Goal: Contribute content: Contribute content

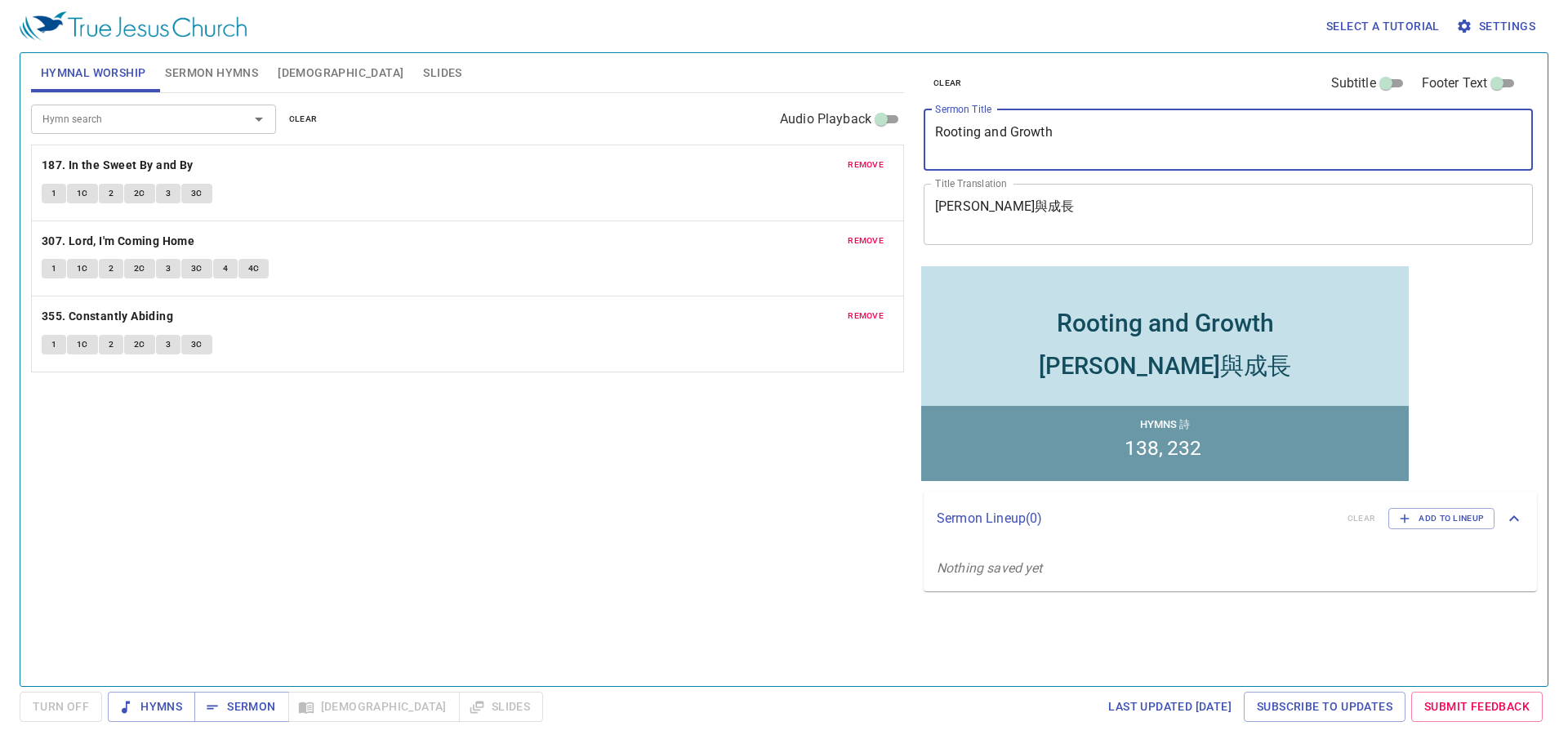
click at [1091, 150] on textarea "Rooting and Growth" at bounding box center [1228, 139] width 587 height 31
type textarea "A Rooted Faith (I)"
click at [1136, 225] on textarea "[PERSON_NAME]與成長" at bounding box center [1228, 213] width 587 height 31
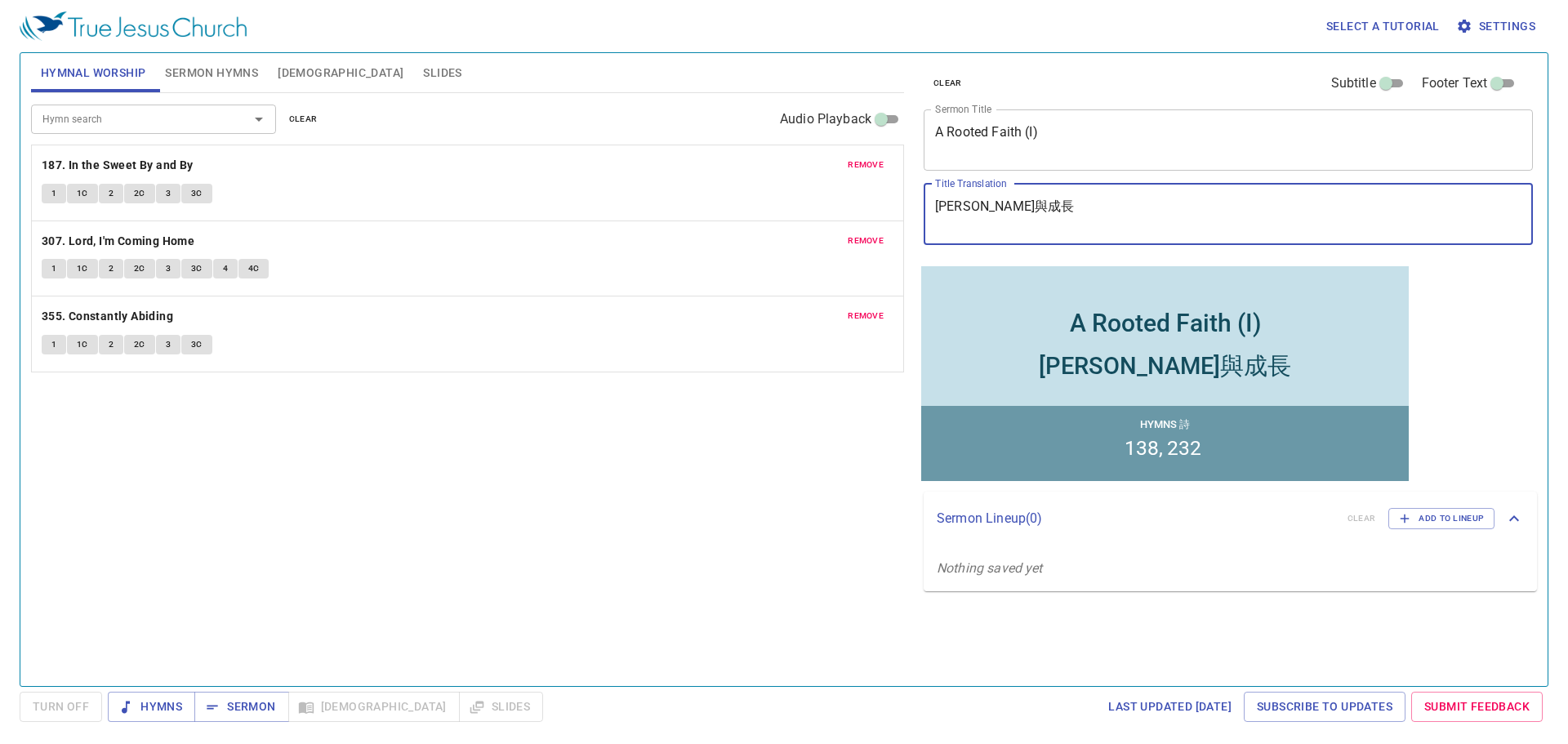
click at [1130, 208] on textarea "[PERSON_NAME]與成長" at bounding box center [1228, 213] width 587 height 31
type textarea "[PERSON_NAME]與成長"
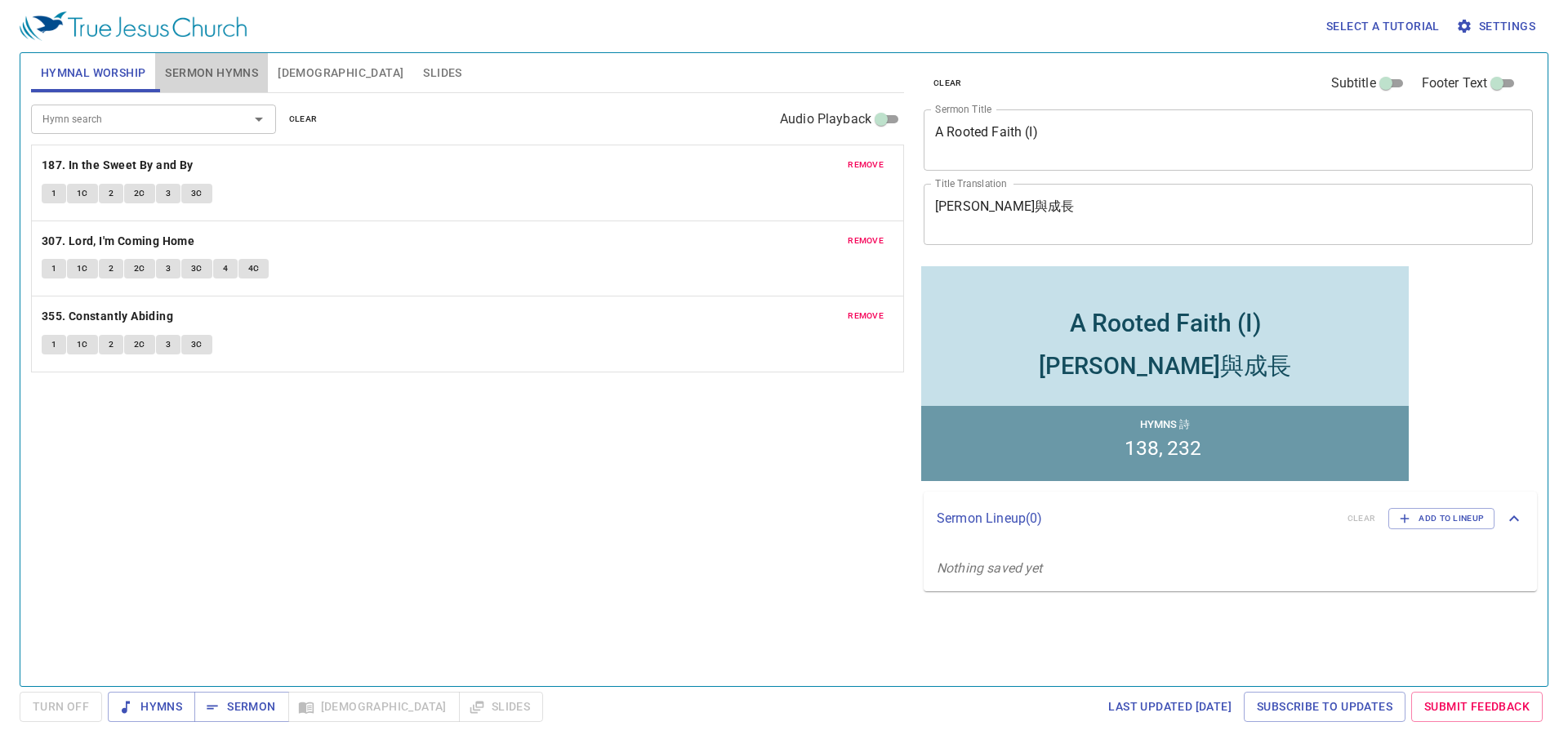
click at [237, 63] on span "Sermon Hymns" at bounding box center [211, 73] width 93 height 21
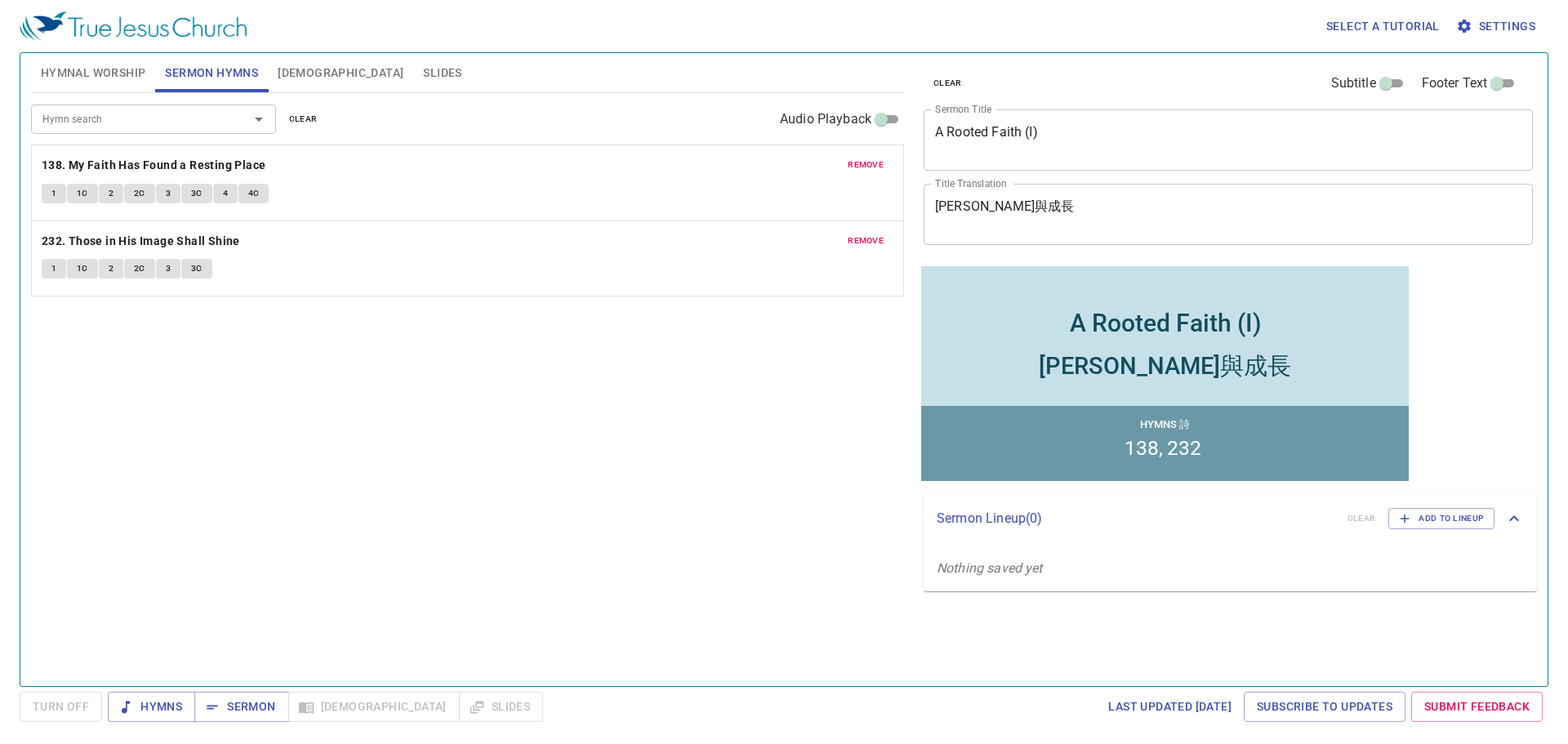
click at [126, 76] on span "Hymnal Worship" at bounding box center [93, 73] width 106 height 21
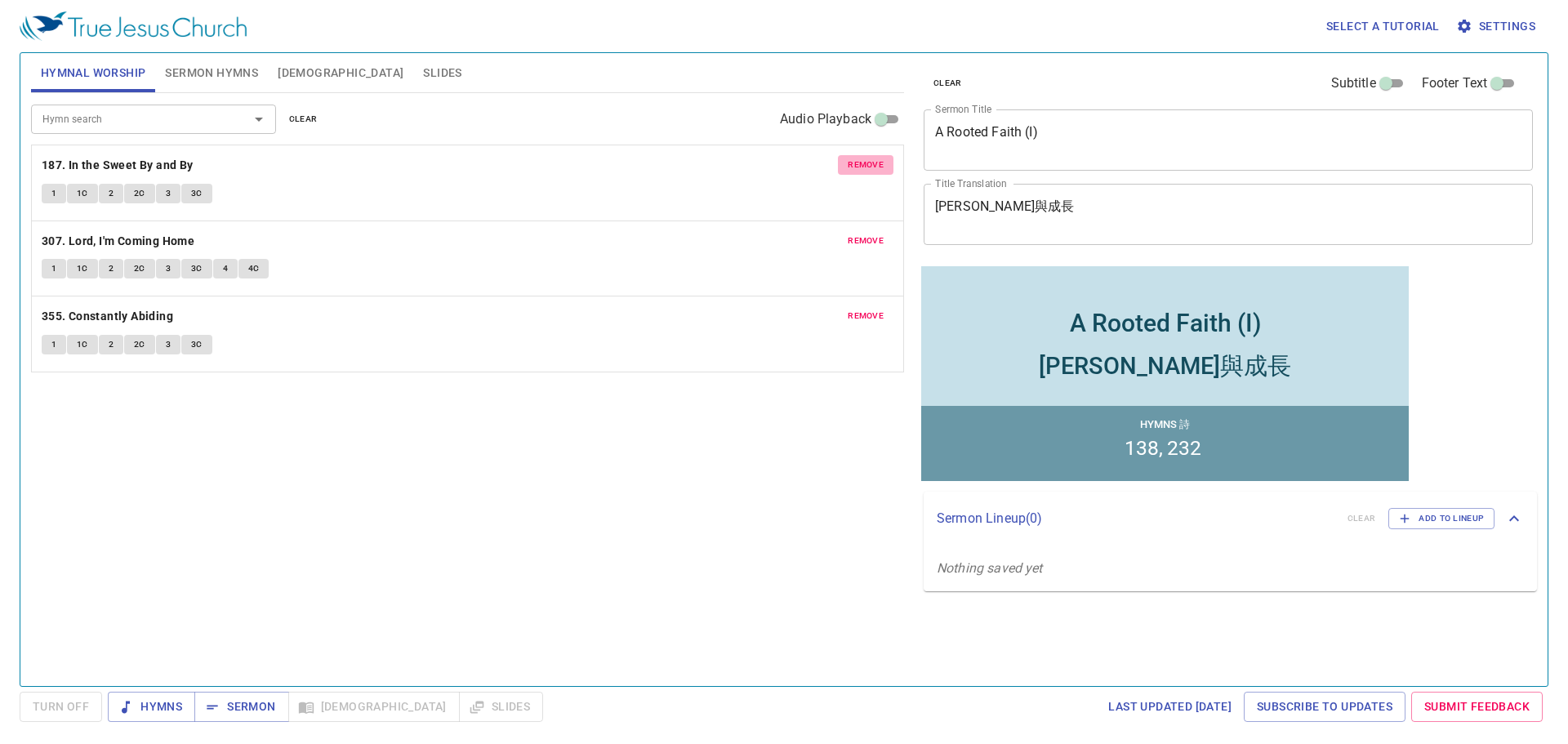
click at [882, 155] on button "remove" at bounding box center [866, 165] width 55 height 20
click at [882, 167] on span "remove" at bounding box center [866, 165] width 36 height 15
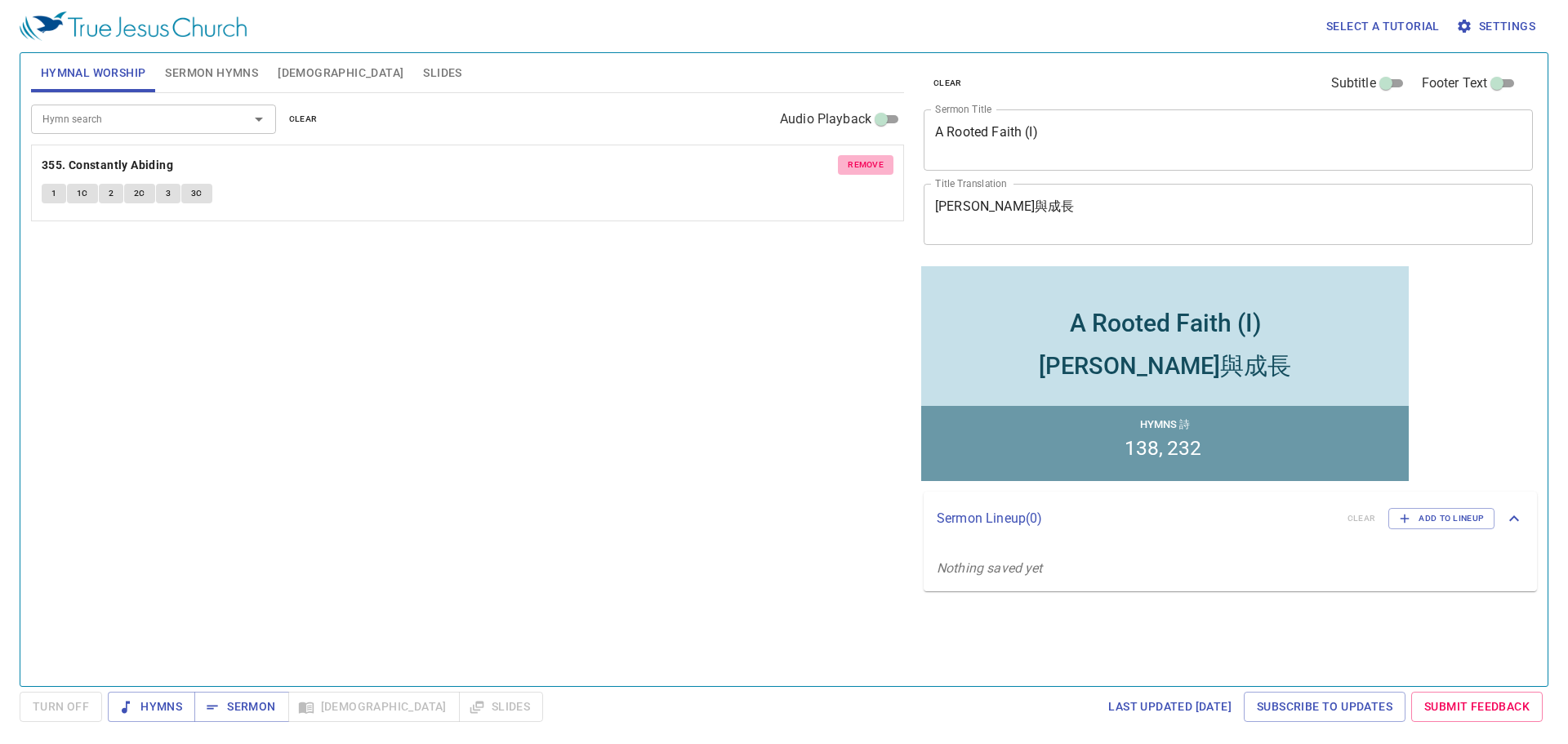
click at [882, 167] on span "remove" at bounding box center [866, 165] width 36 height 15
click at [882, 167] on div "Hymn search Hymn search clear Audio Playback No hymns for hymnal worship yet" at bounding box center [466, 382] width 873 height 579
click at [167, 131] on div "Hymn search" at bounding box center [153, 118] width 245 height 29
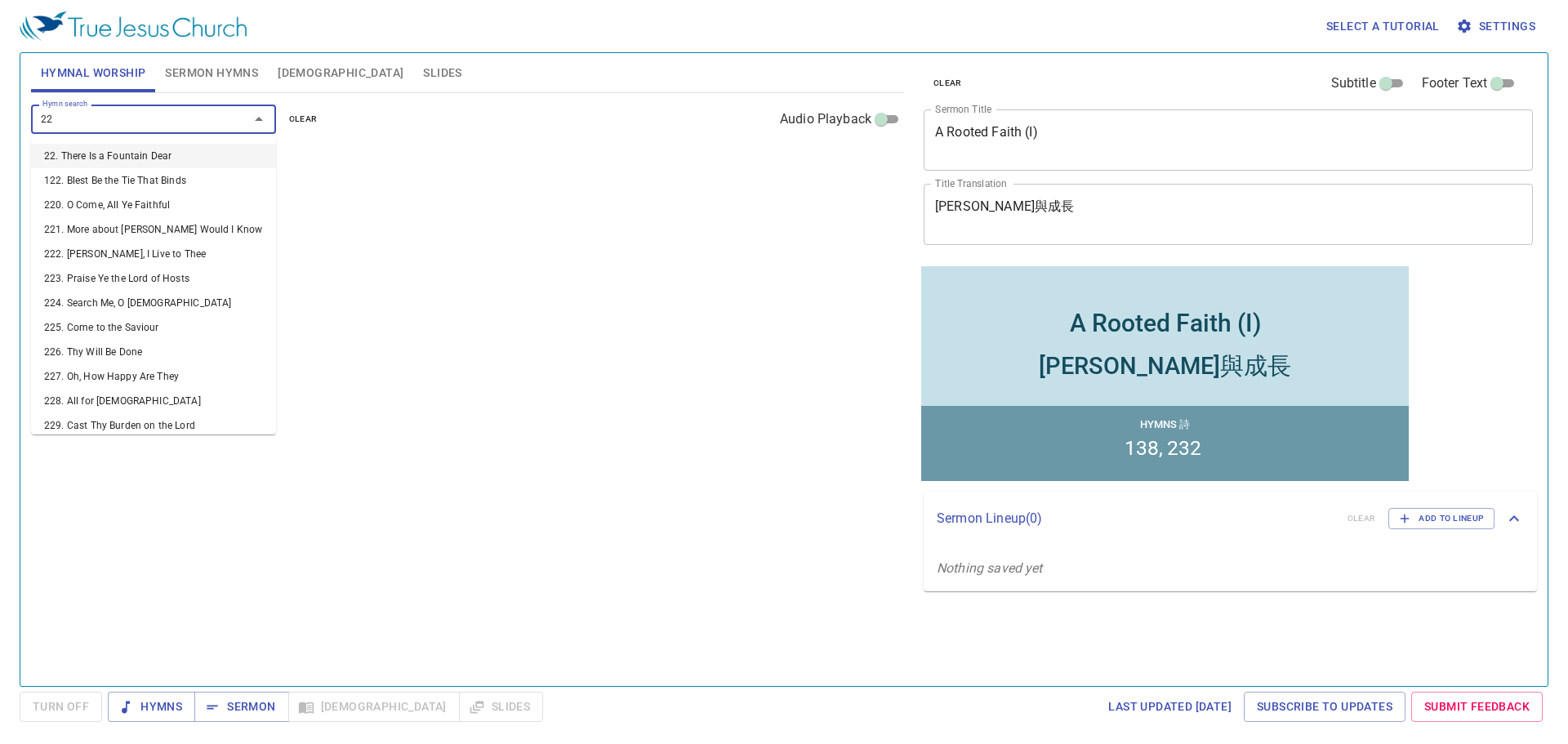
type input "224"
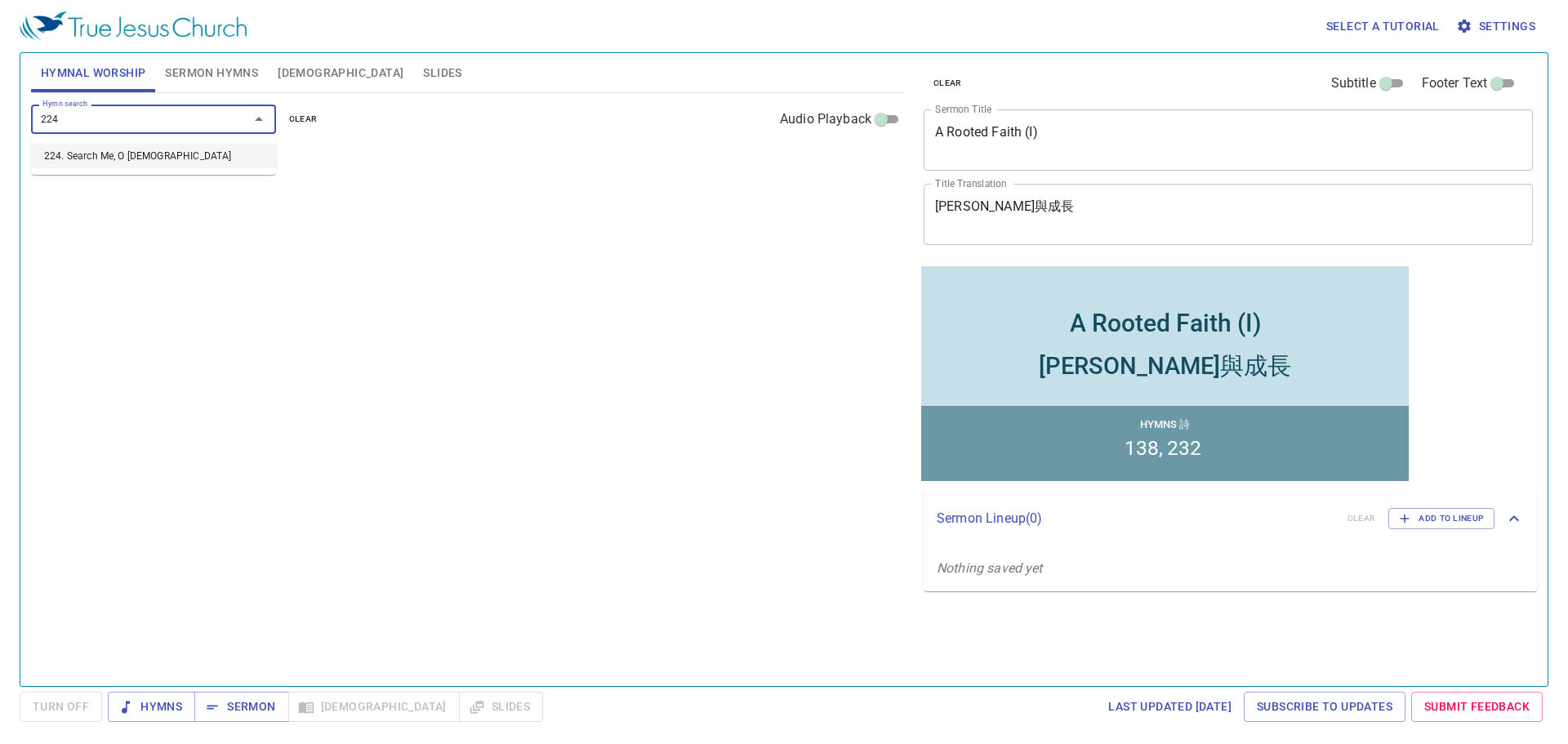
click at [153, 155] on li "224. Search Me, O [DEMOGRAPHIC_DATA]" at bounding box center [153, 156] width 245 height 25
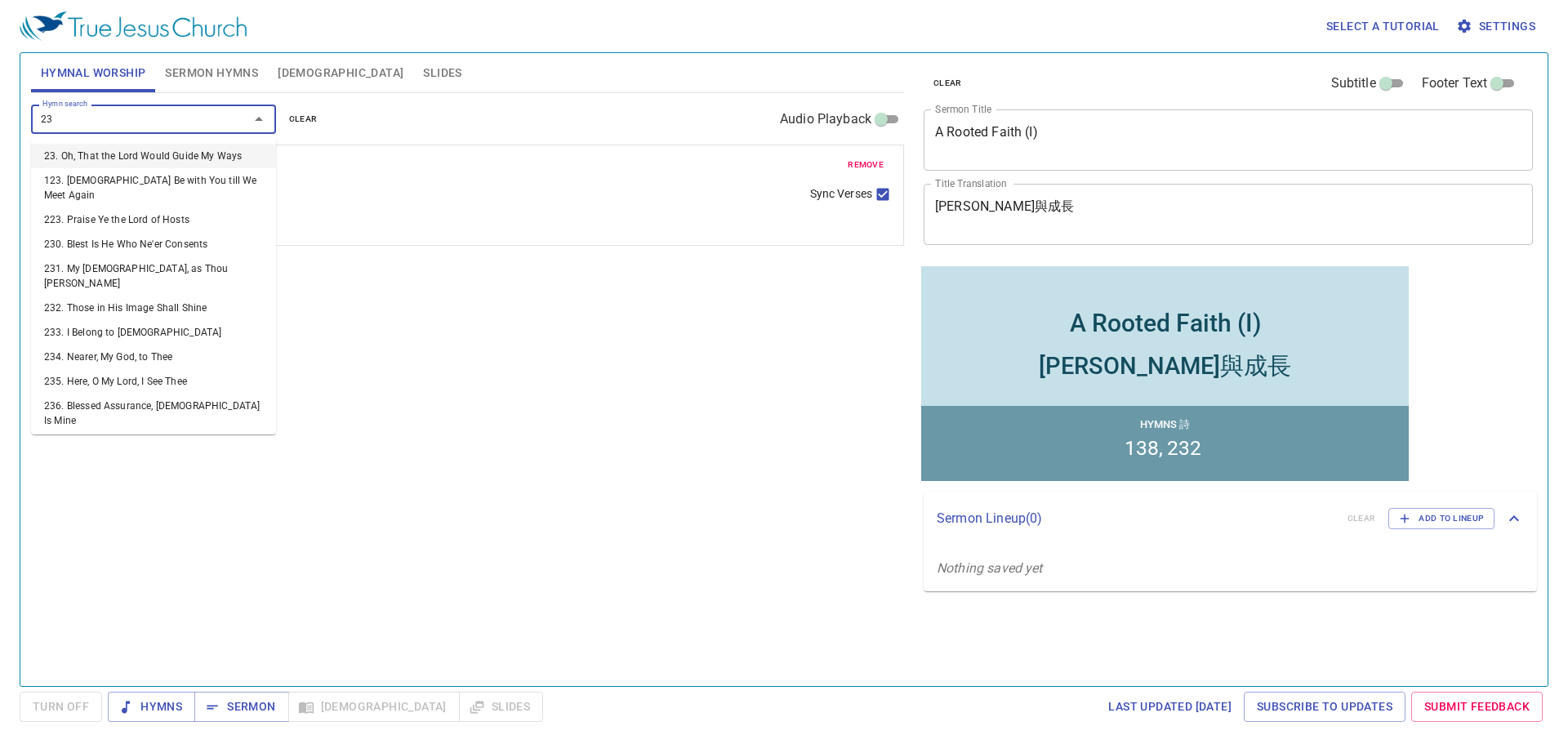
type input "239"
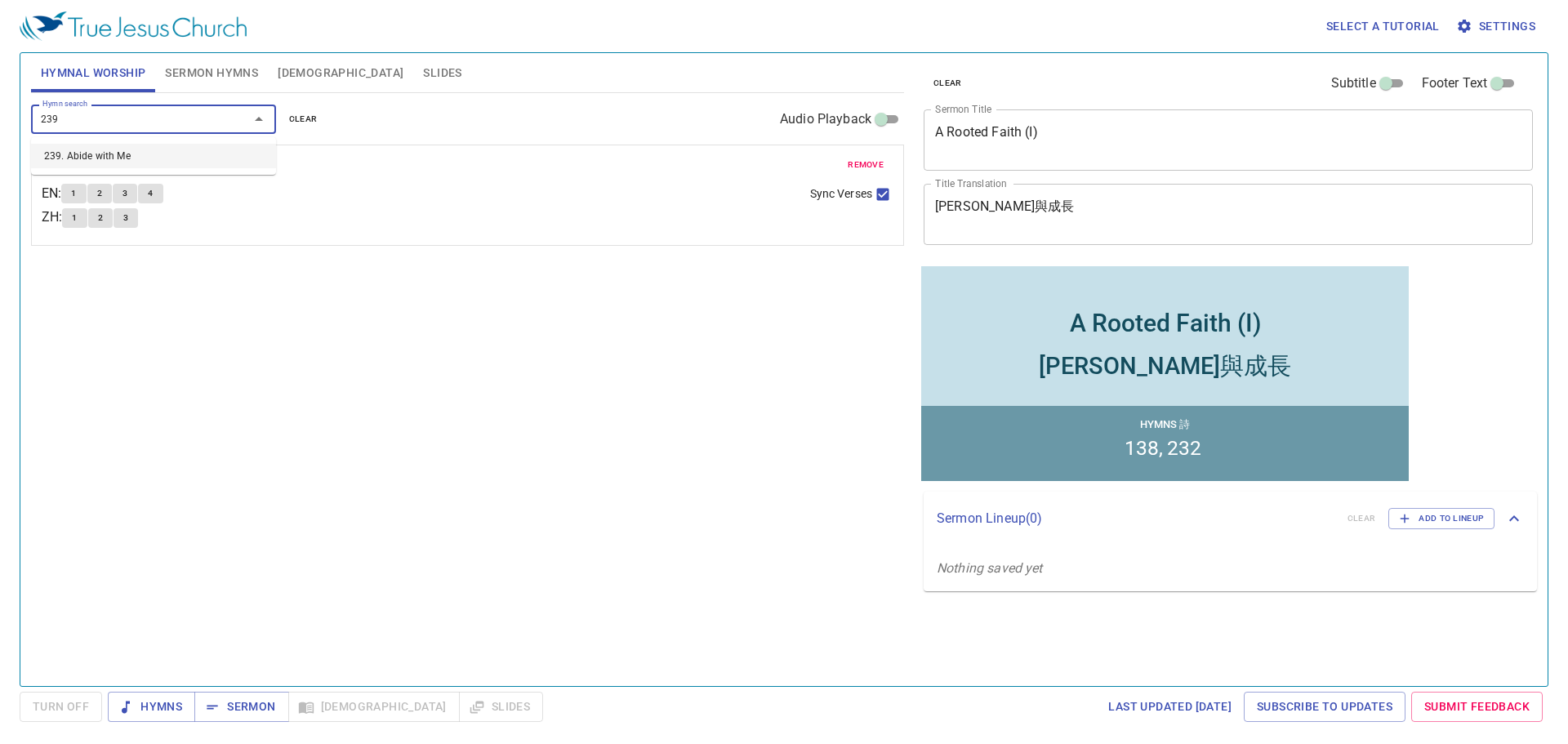
click at [89, 155] on li "239. Abide with Me" at bounding box center [153, 156] width 245 height 25
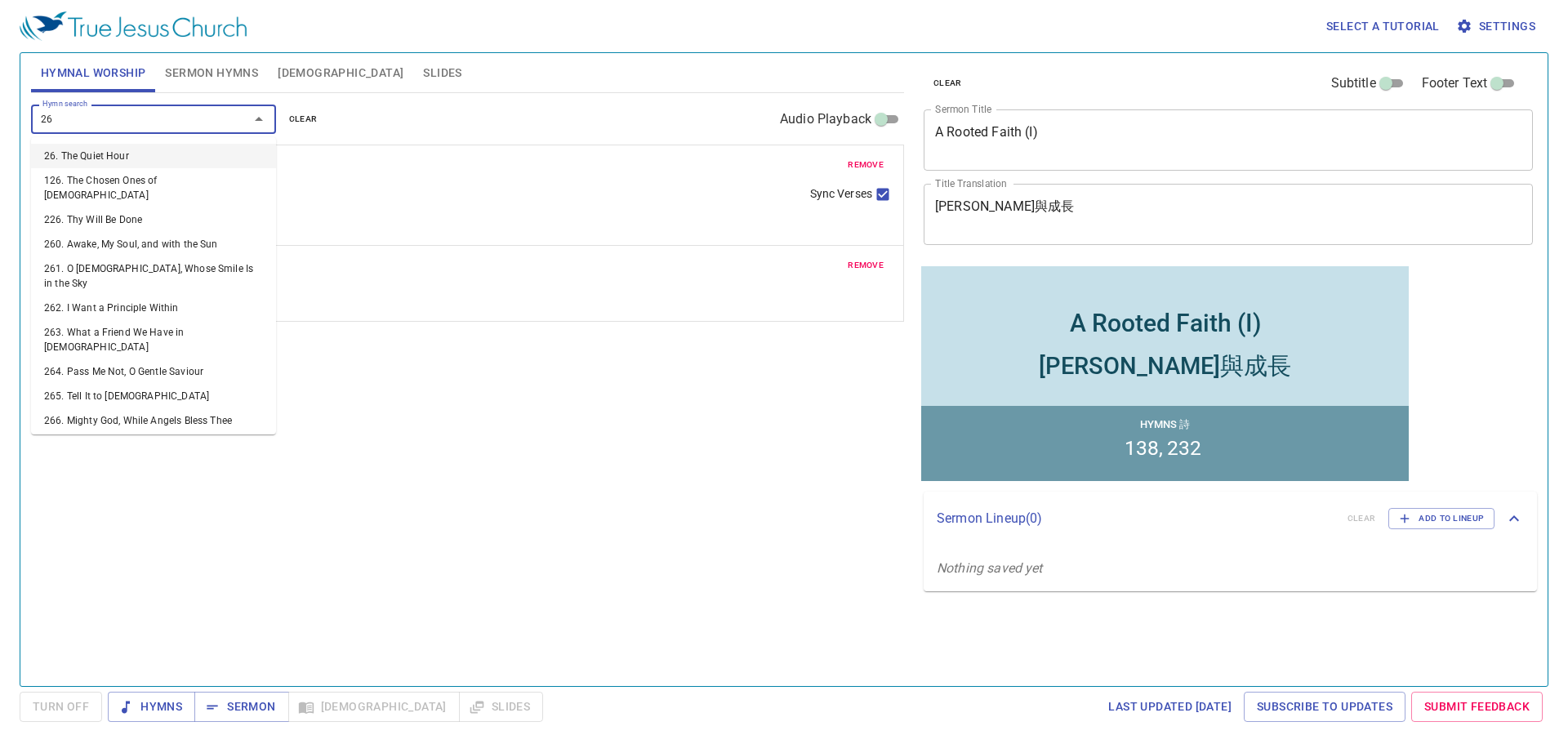
type input "265"
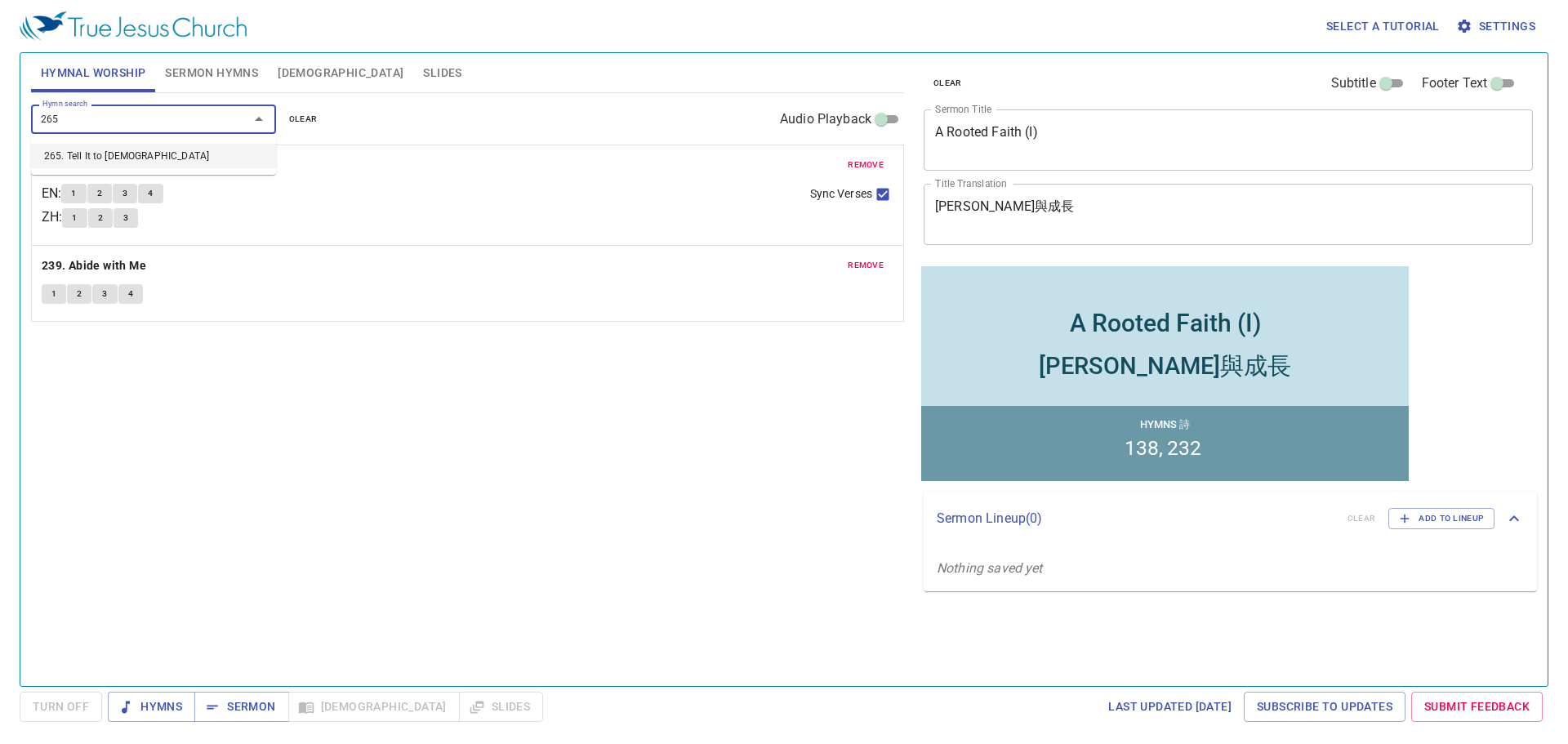
click at [111, 155] on li "265. Tell It to [DEMOGRAPHIC_DATA]" at bounding box center [153, 156] width 245 height 25
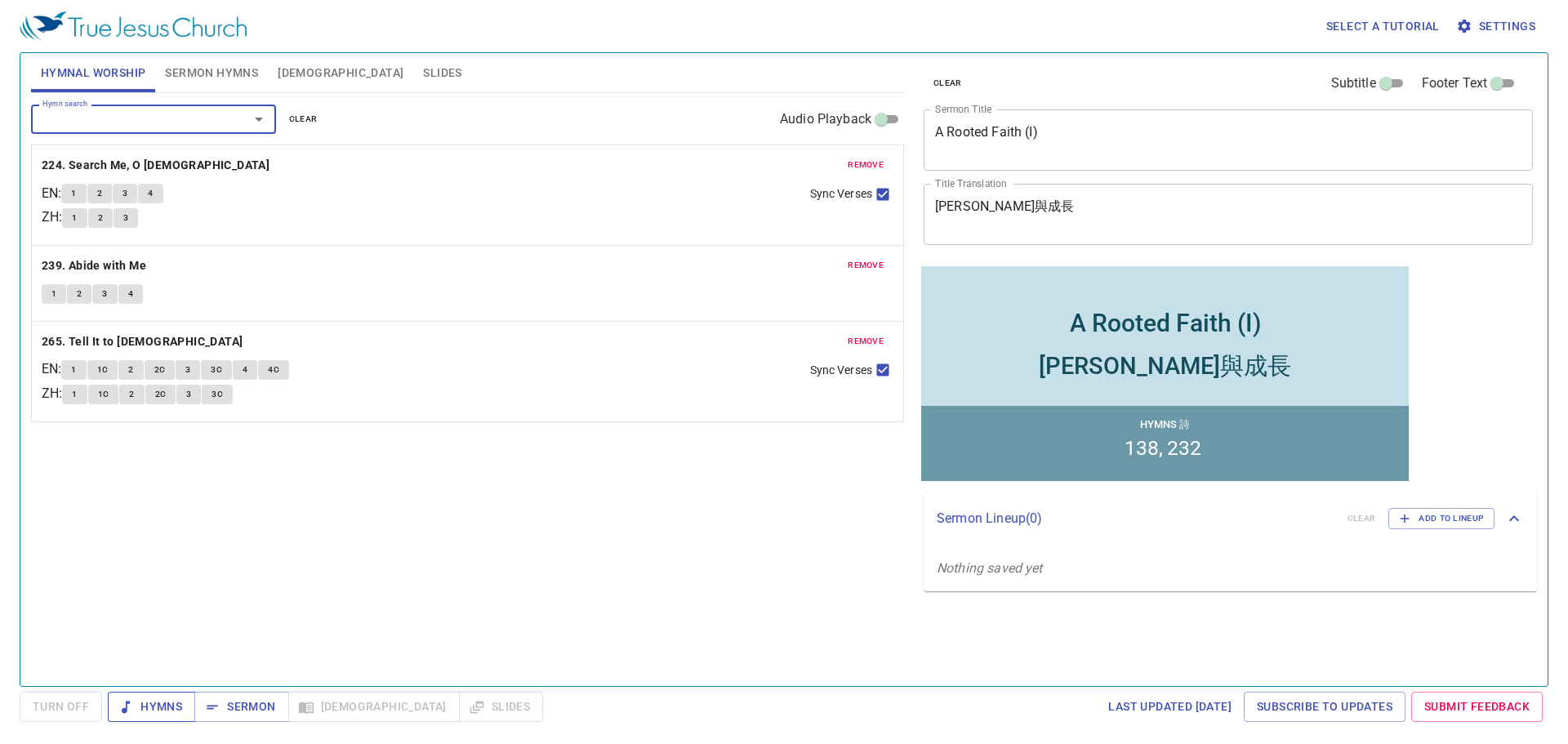
click at [171, 703] on span "Hymns" at bounding box center [152, 707] width 61 height 21
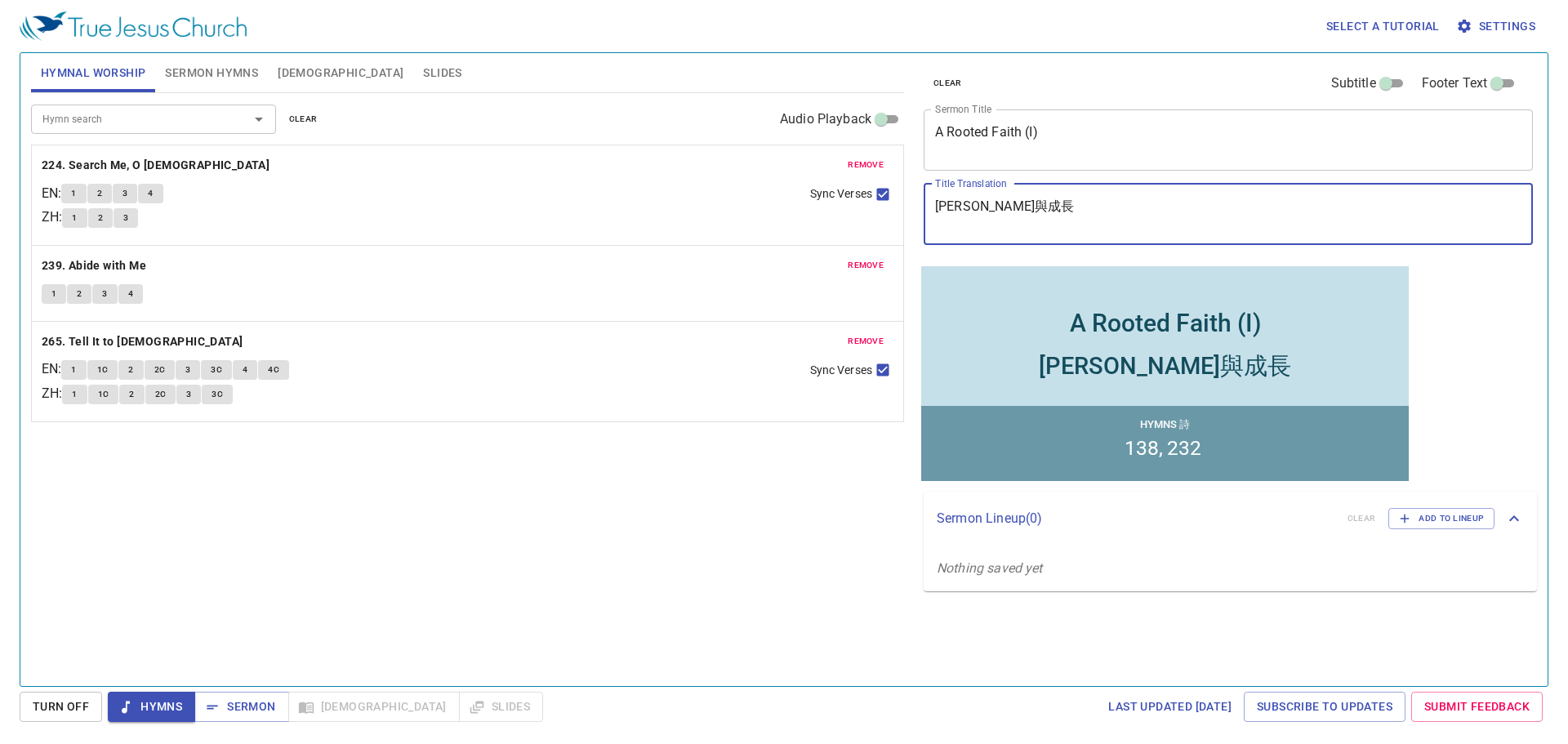
drag, startPoint x: 1017, startPoint y: 209, endPoint x: 931, endPoint y: 194, distance: 87.3
click at [931, 194] on div "扎根與成長 x Title Translation" at bounding box center [1229, 214] width 609 height 61
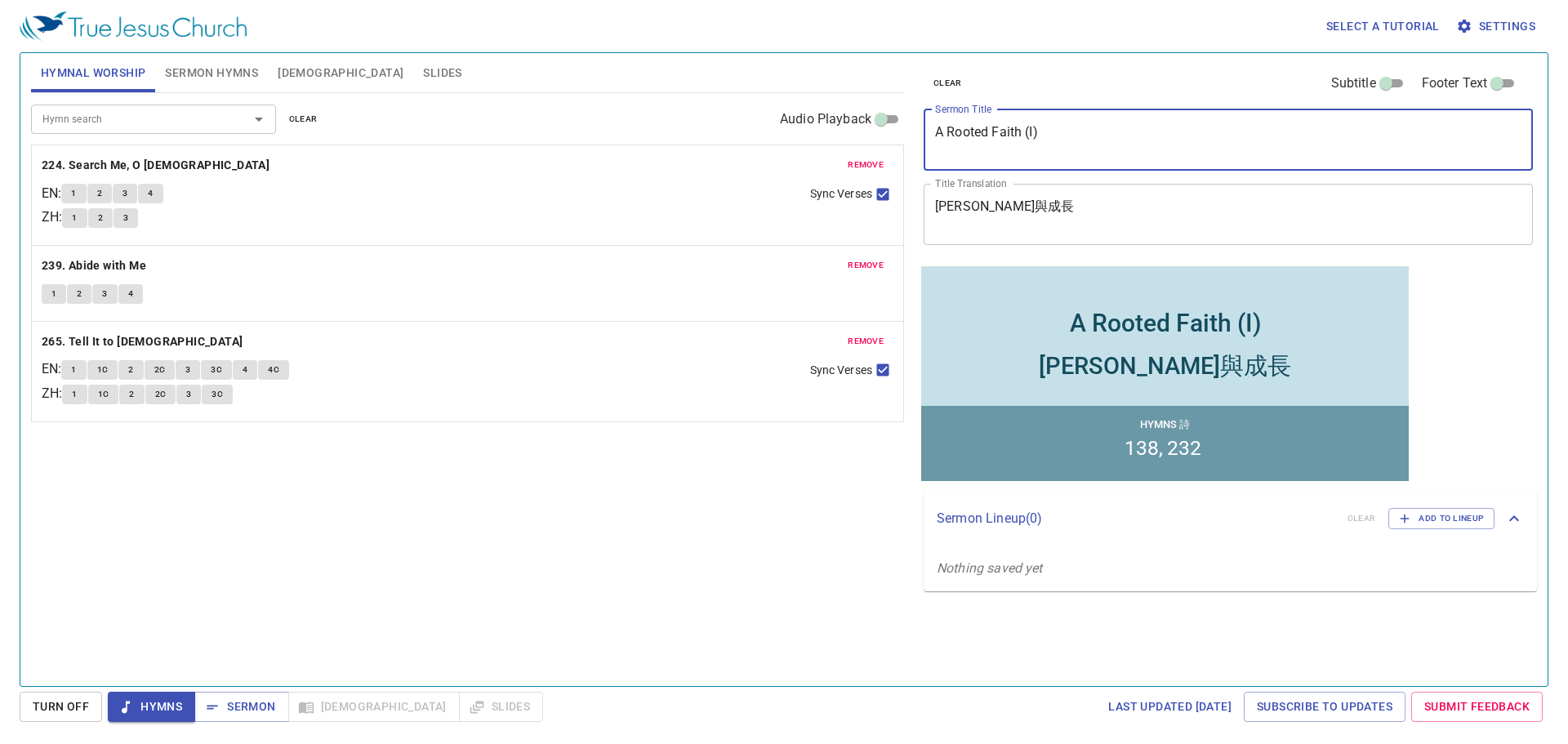
drag, startPoint x: 1048, startPoint y: 130, endPoint x: 886, endPoint y: 119, distance: 162.4
click at [886, 119] on div "Hymnal Worship Sermon Hymns Bible Slides Hymn search Hymn search clear Audio Pl…" at bounding box center [784, 363] width 1519 height 633
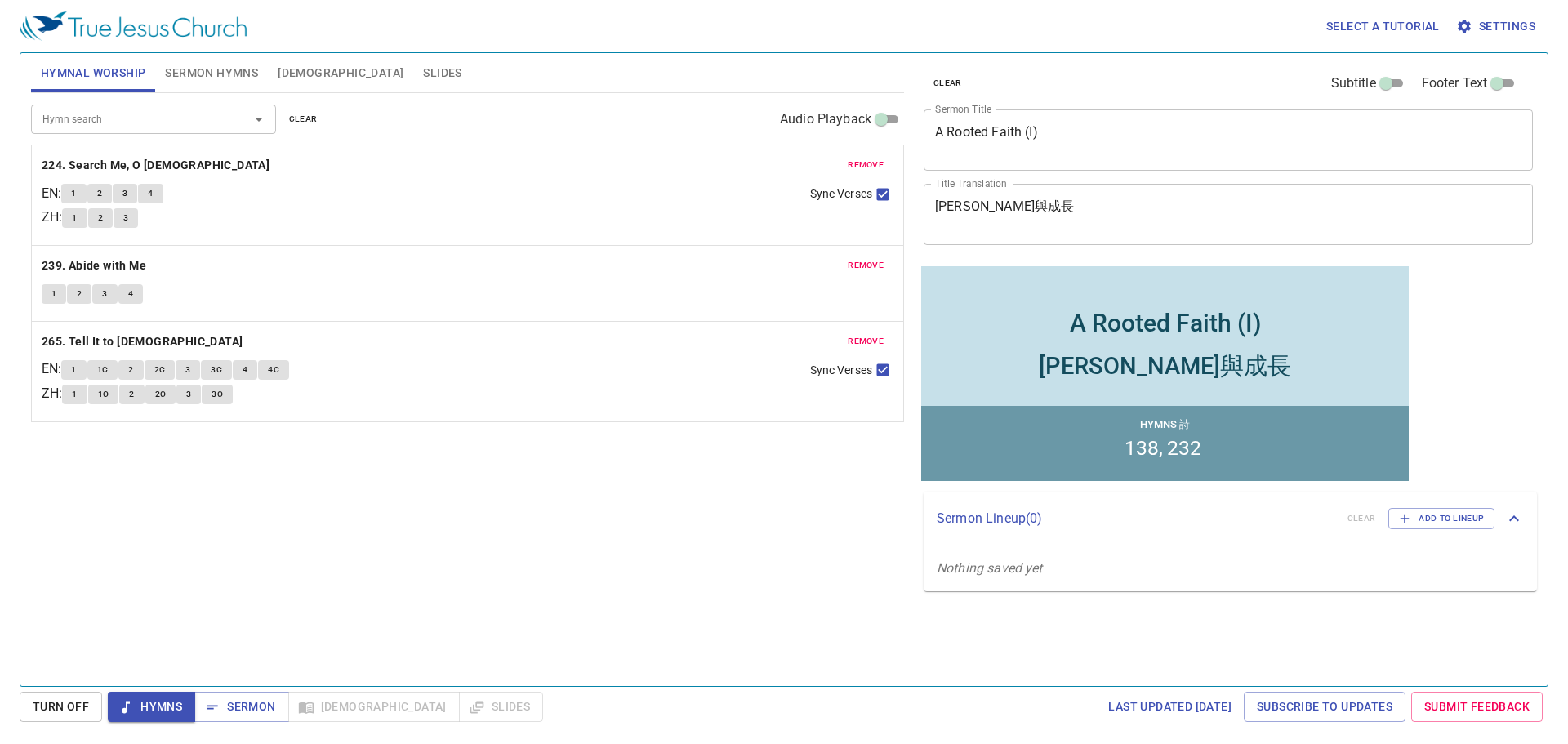
click at [80, 186] on button "1" at bounding box center [73, 193] width 25 height 20
click at [111, 187] on button "2" at bounding box center [100, 193] width 25 height 20
click at [136, 201] on button "3" at bounding box center [124, 193] width 25 height 20
click at [121, 266] on b "239. Abide with Me" at bounding box center [94, 265] width 105 height 21
click at [56, 290] on span "1" at bounding box center [53, 294] width 5 height 15
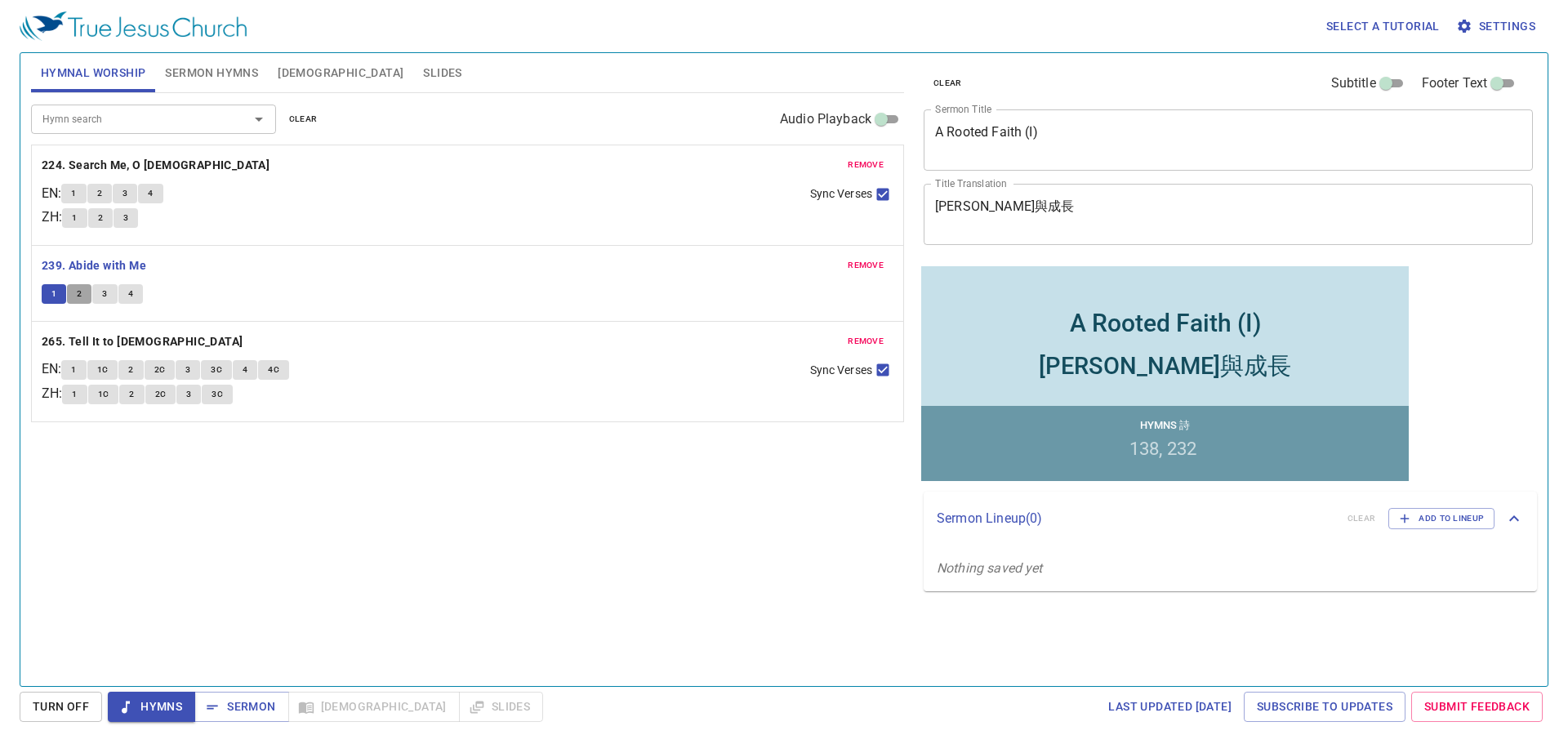
click at [82, 296] on span "2" at bounding box center [79, 294] width 5 height 15
click at [208, 61] on button "Sermon Hymns" at bounding box center [211, 73] width 112 height 39
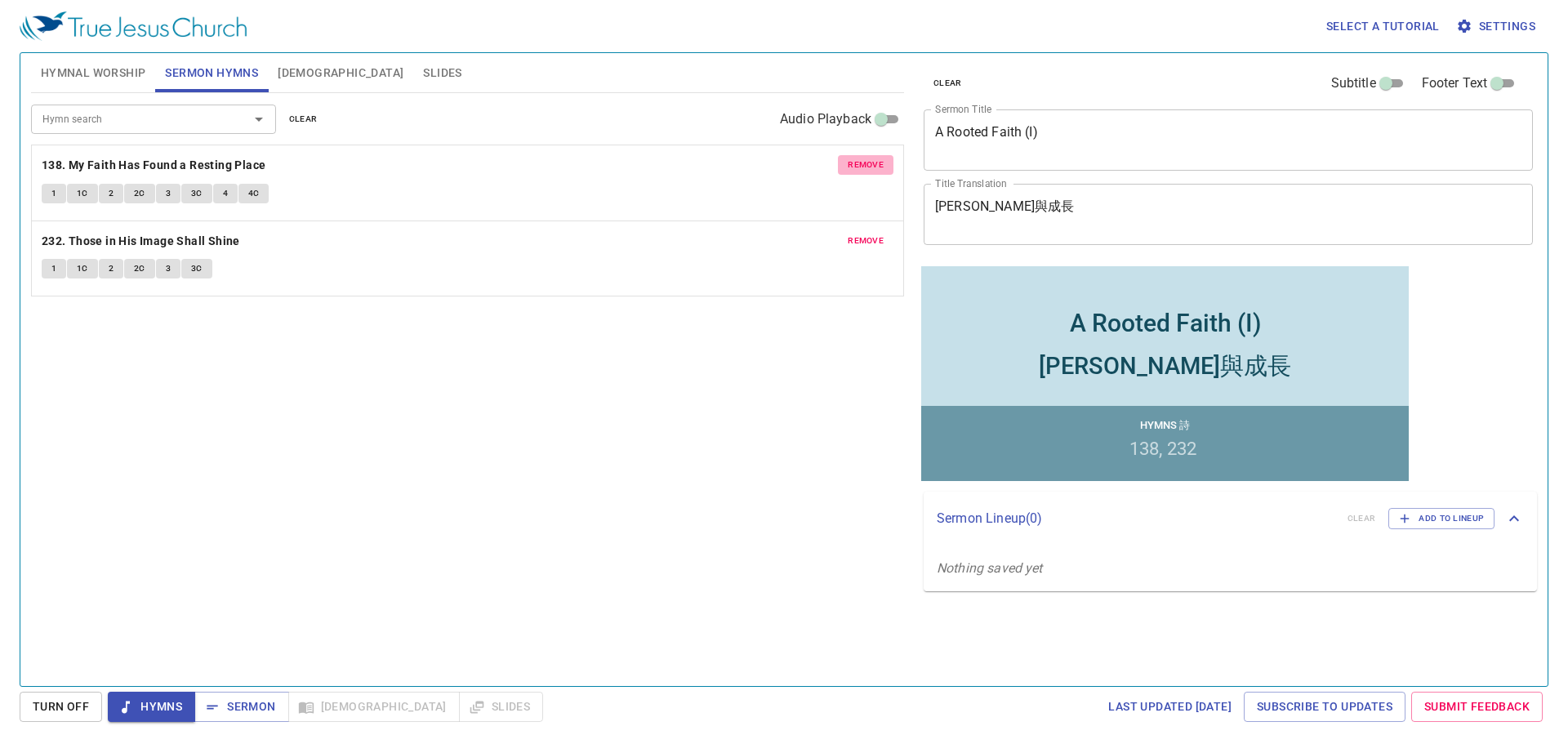
click at [881, 160] on span "remove" at bounding box center [866, 165] width 36 height 15
click at [881, 234] on span "remove" at bounding box center [866, 241] width 36 height 15
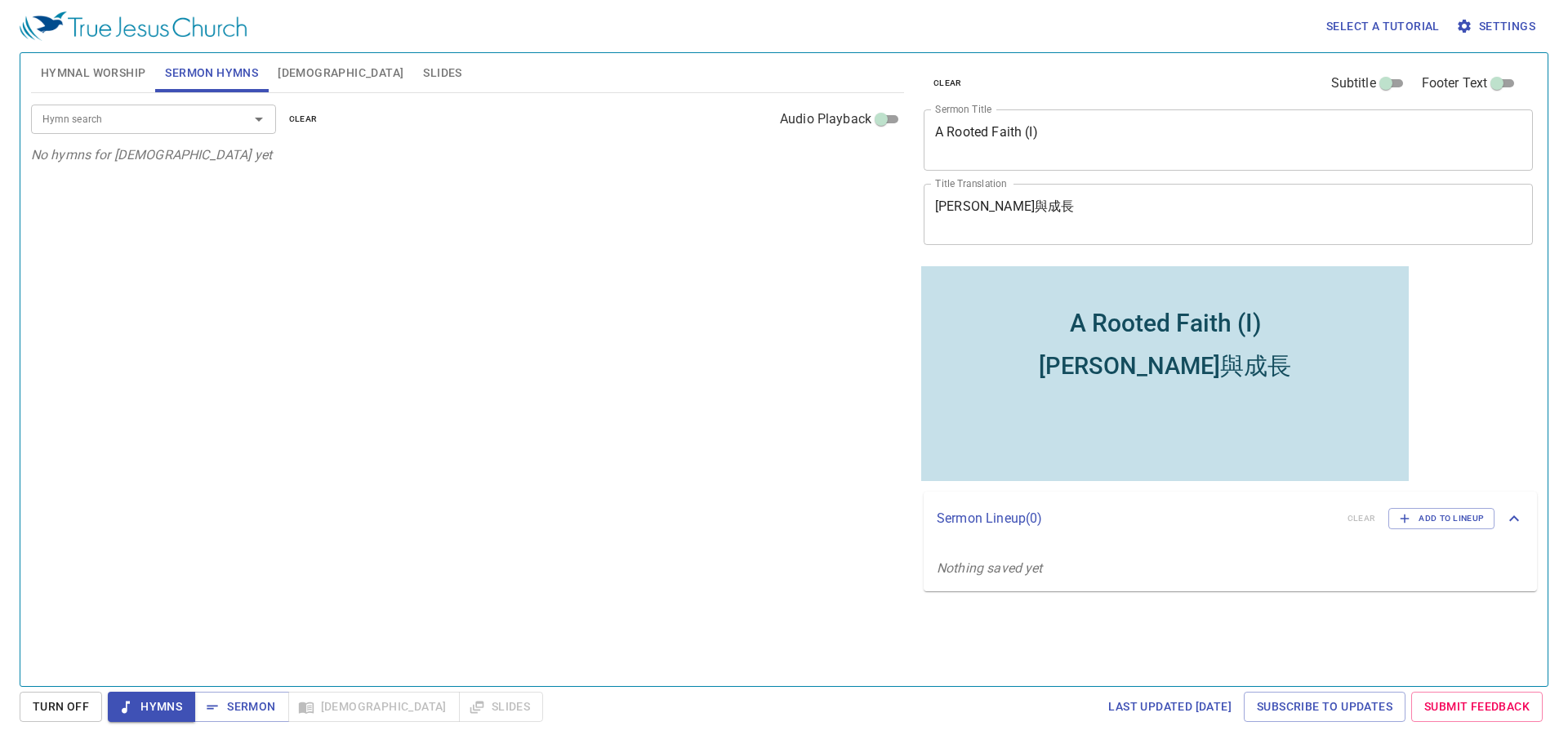
click at [236, 127] on div at bounding box center [247, 118] width 42 height 23
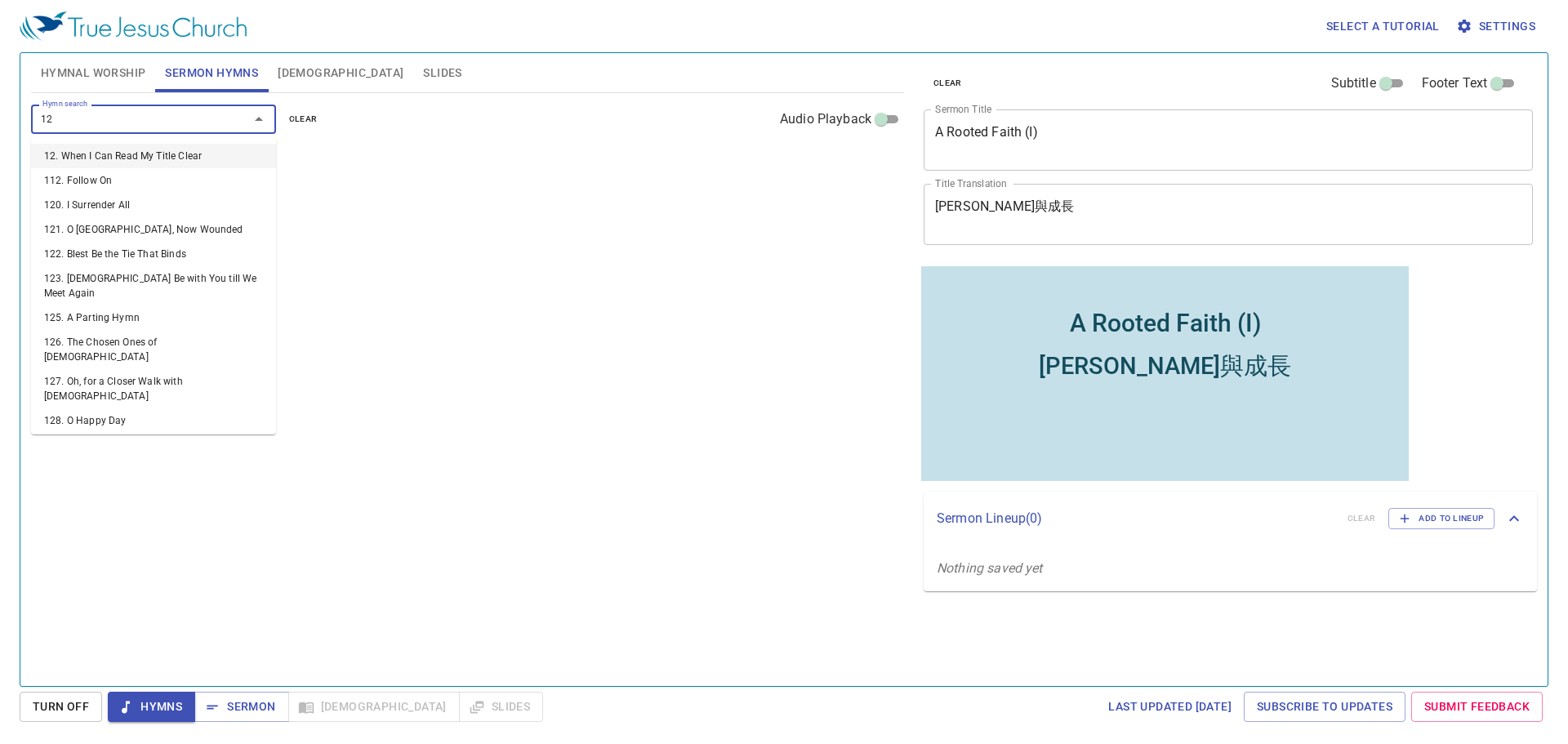
type input "129"
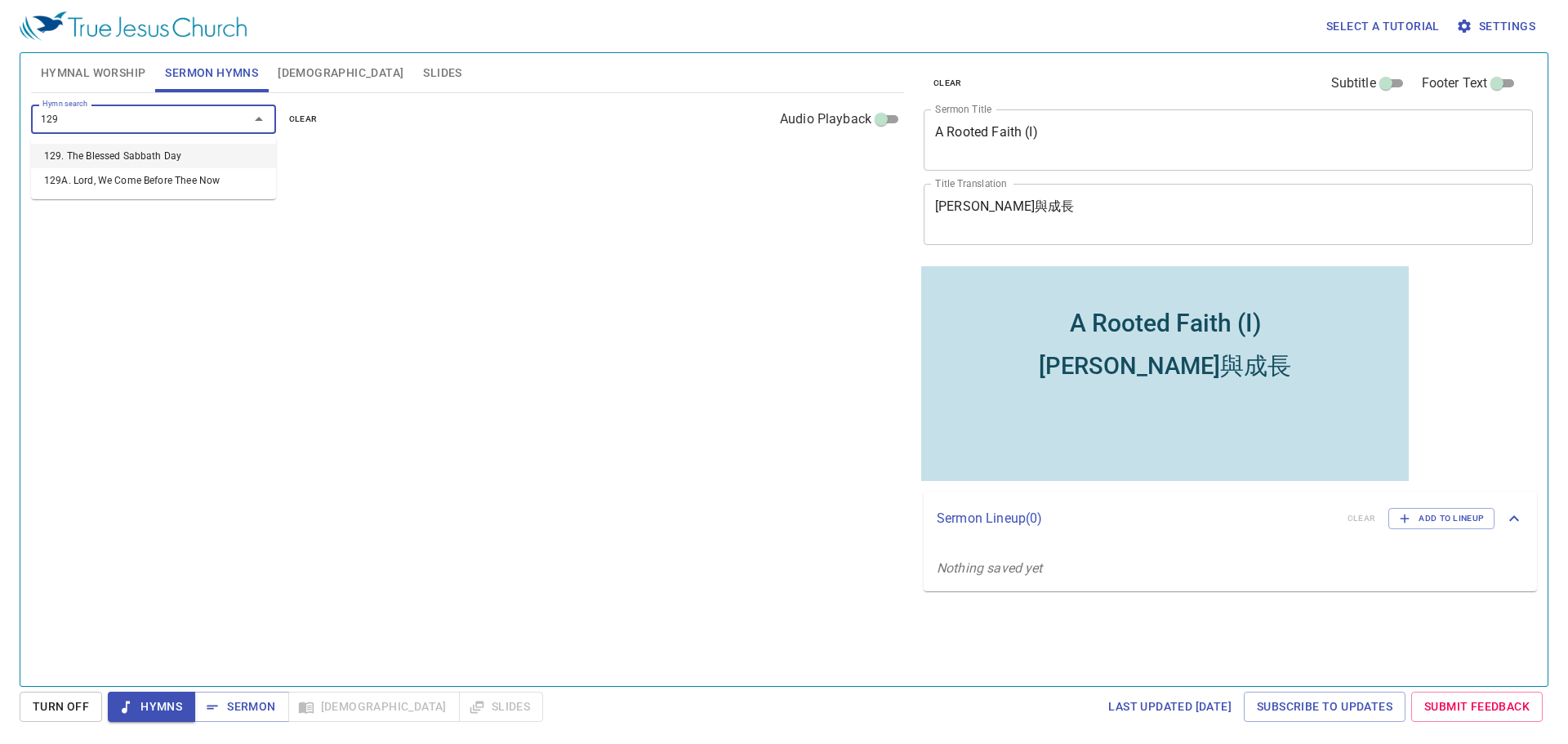
click at [114, 152] on li "129. The Blessed Sabbath Day" at bounding box center [153, 156] width 245 height 25
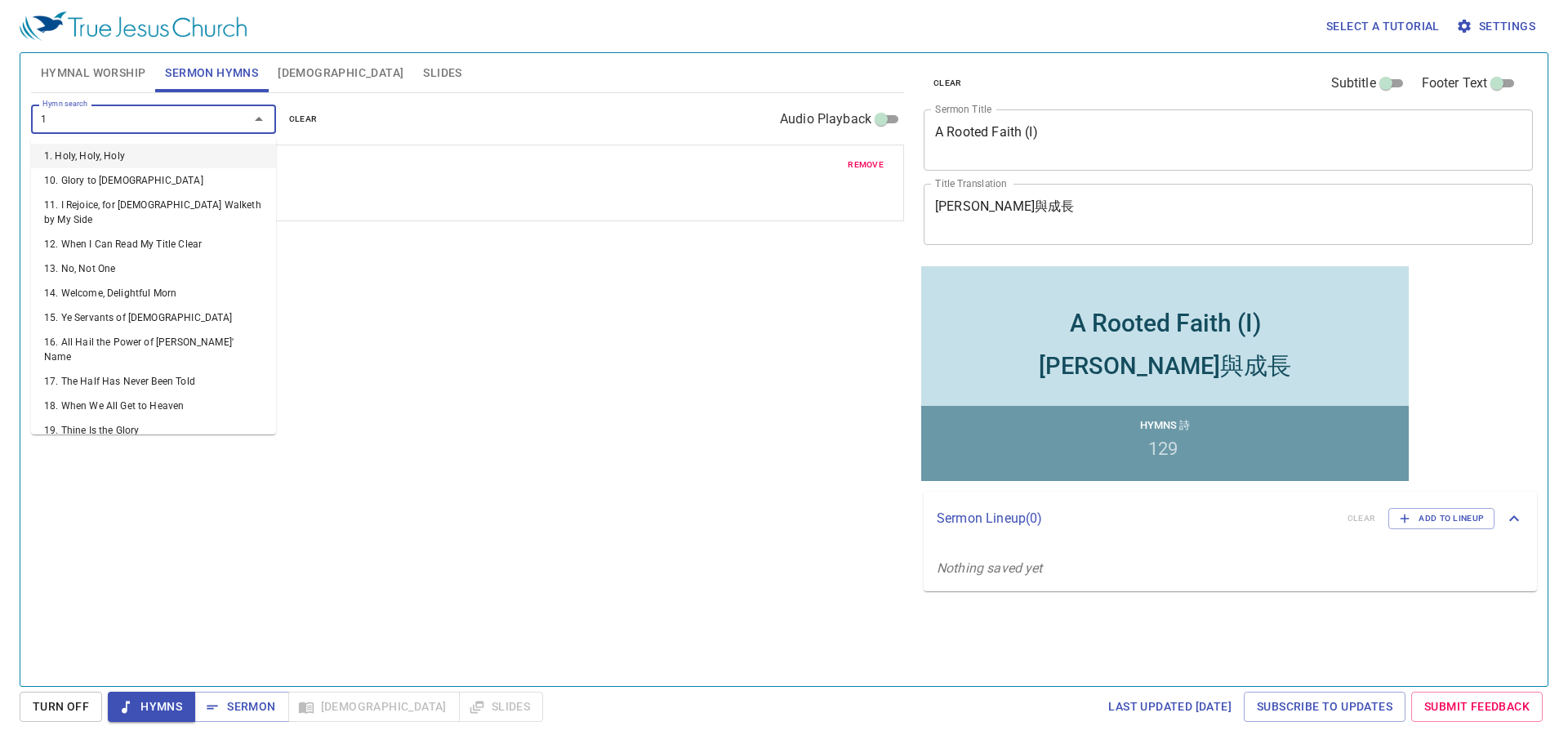
type input "1"
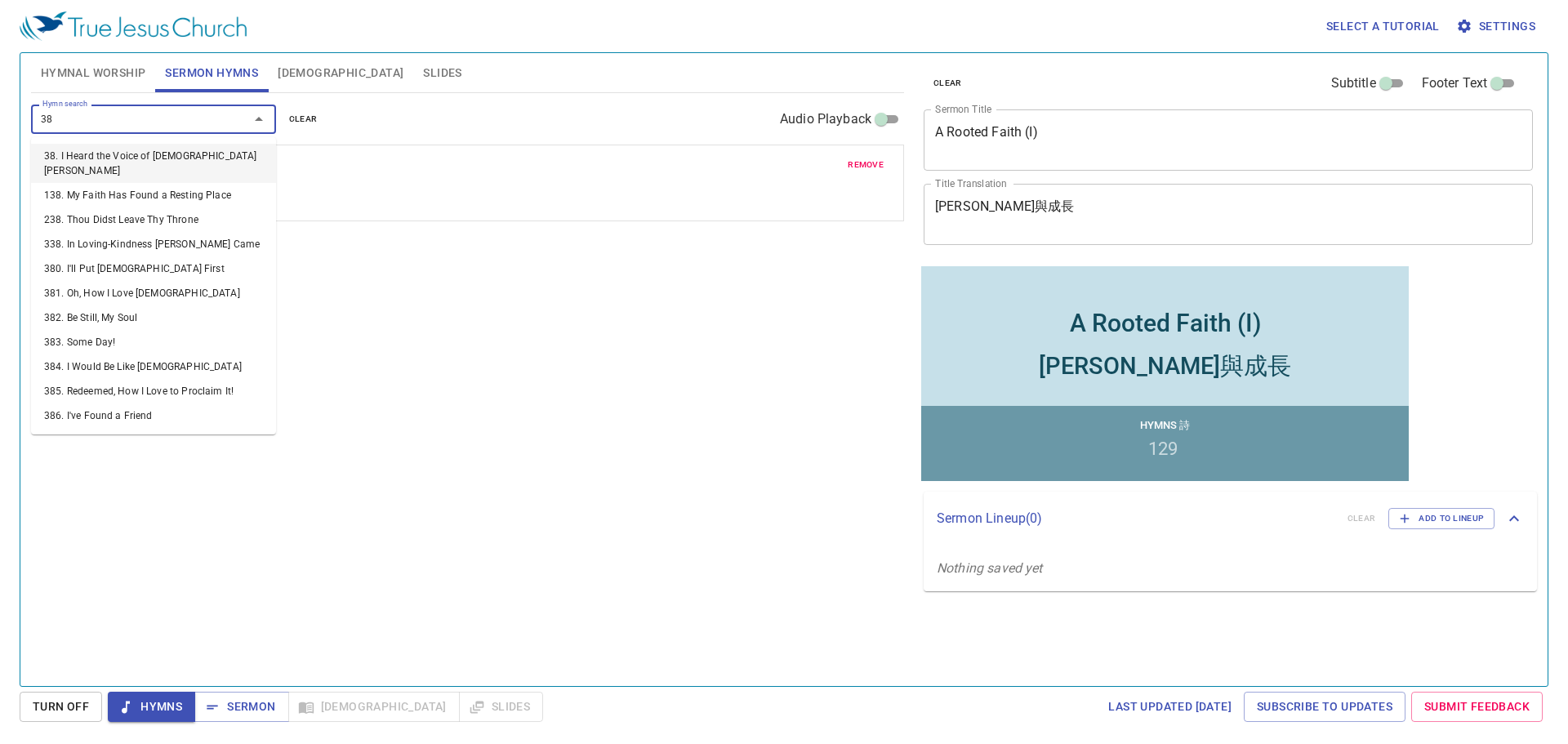
type input "3"
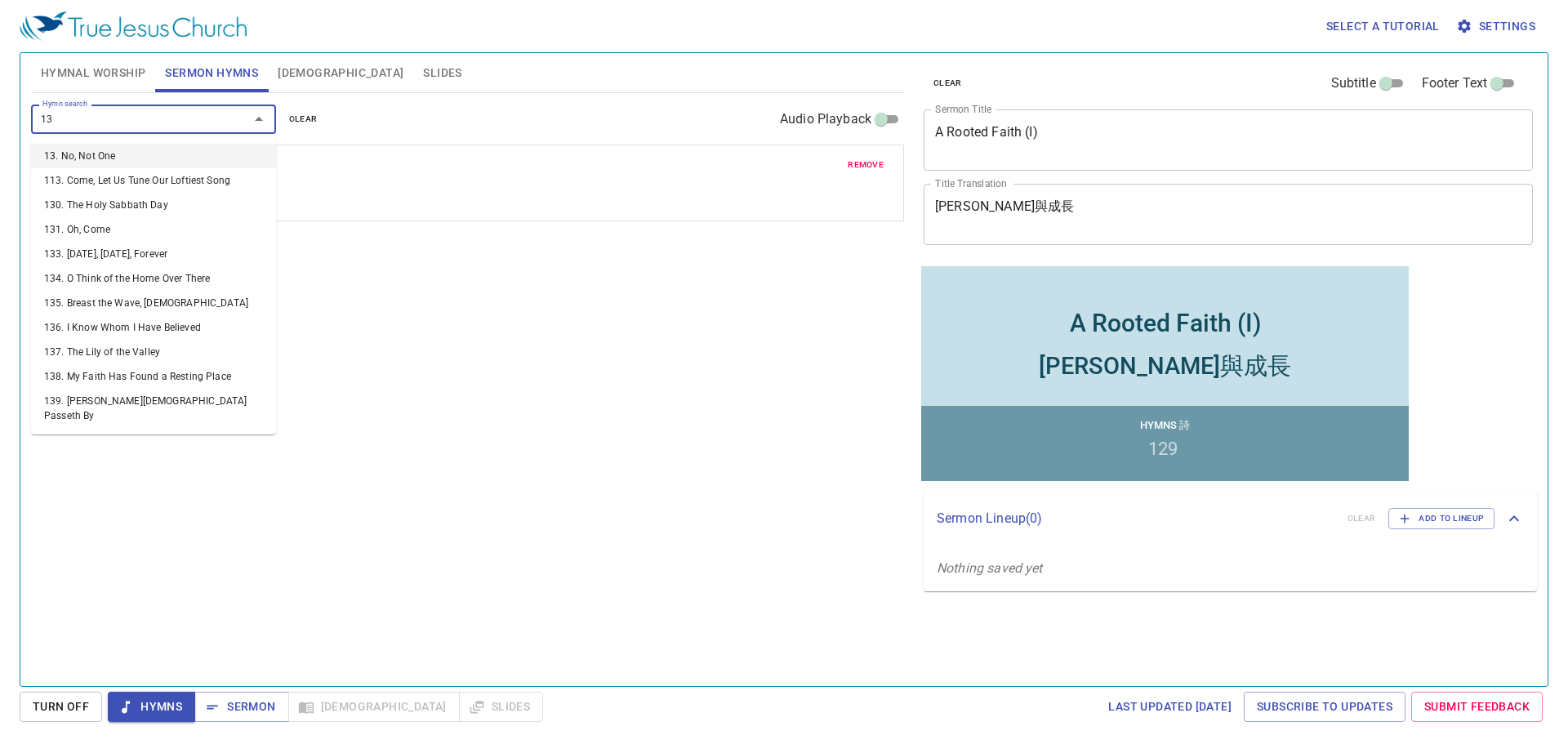
type input "138"
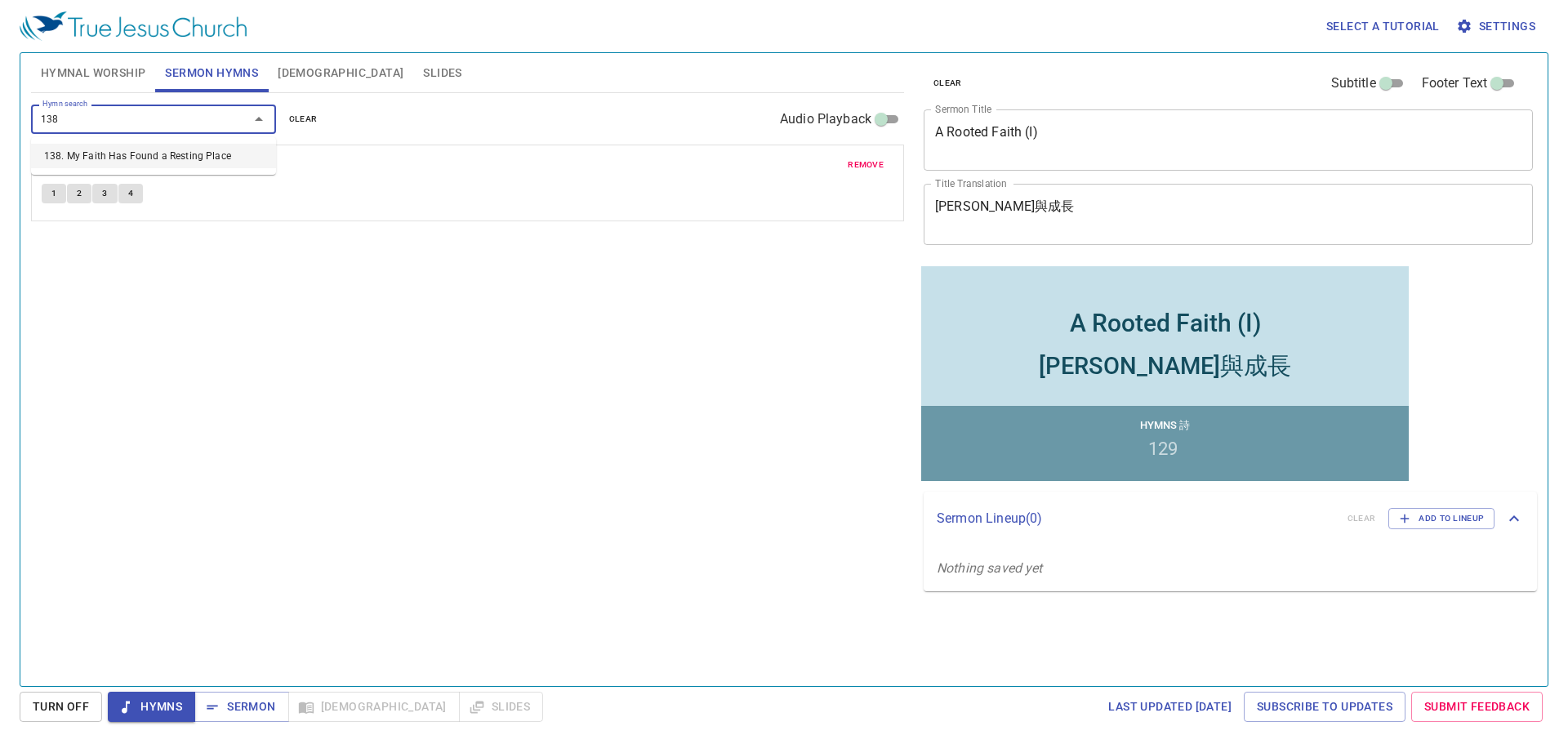
click at [131, 159] on li "138. My Faith Has Found a Resting Place" at bounding box center [153, 156] width 245 height 25
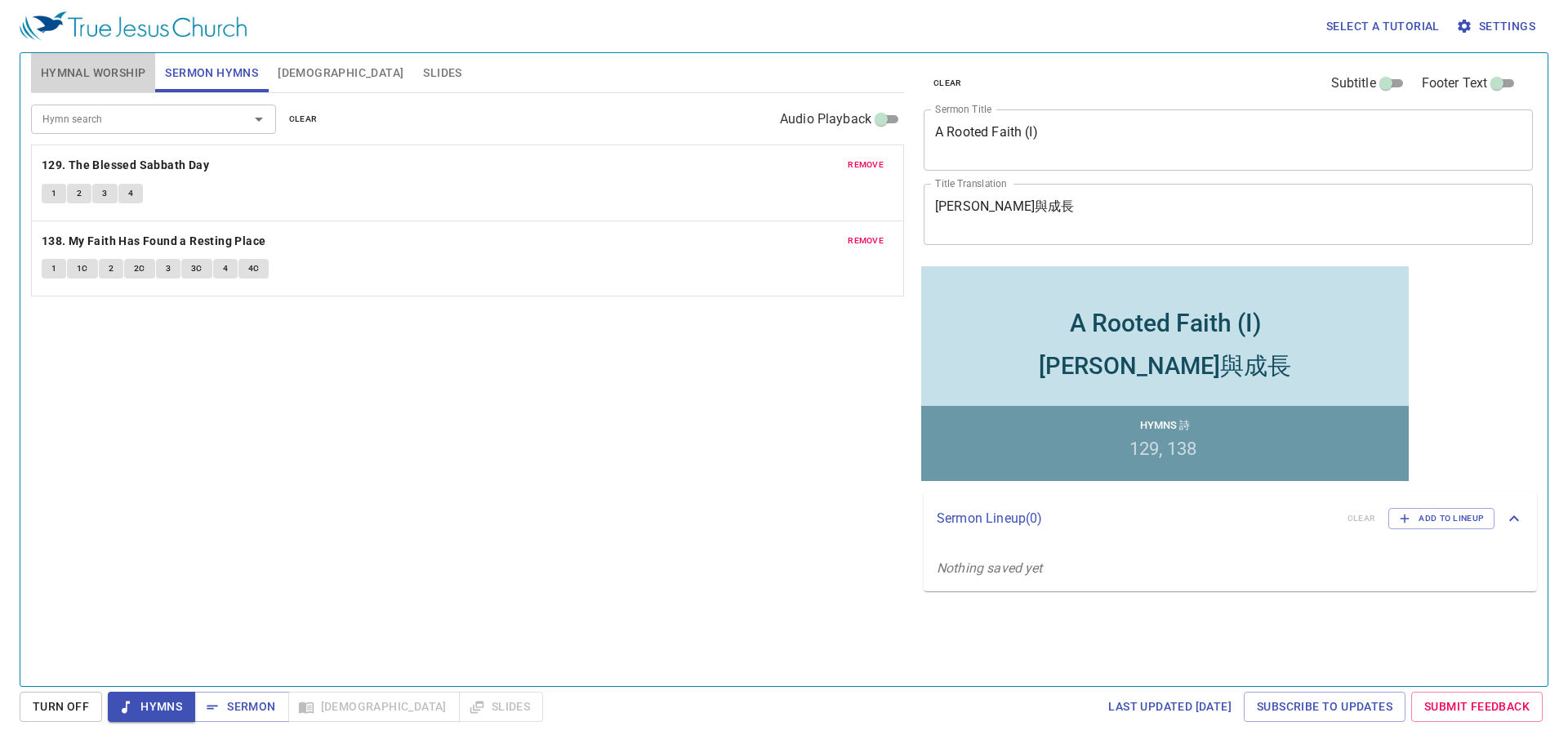
click at [96, 63] on span "Hymnal Worship" at bounding box center [93, 73] width 106 height 21
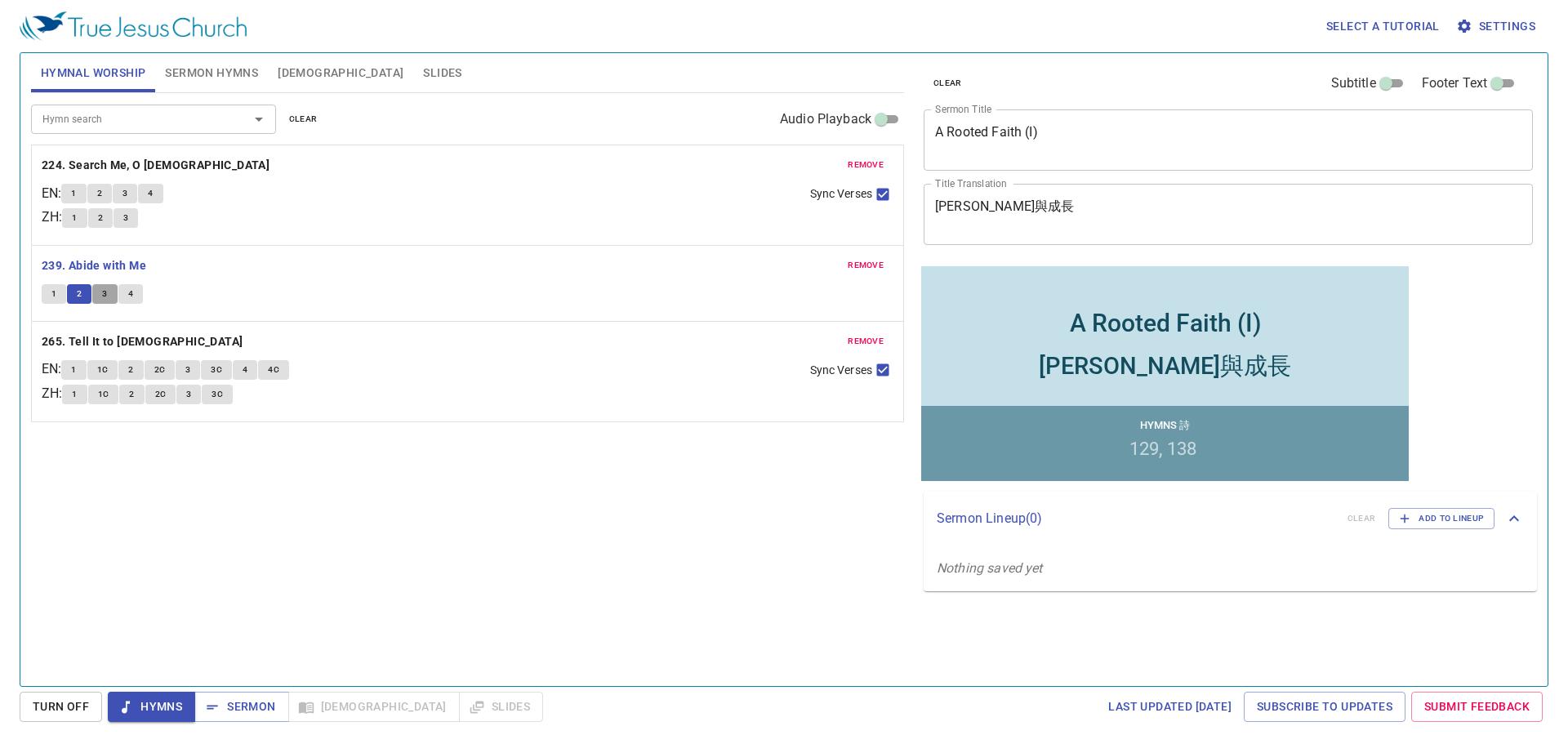
click at [103, 297] on span "3" at bounding box center [105, 294] width 5 height 15
click at [123, 289] on button "4" at bounding box center [130, 294] width 25 height 20
click at [131, 335] on b "265. Tell It to Jesus" at bounding box center [142, 341] width 202 height 21
click at [76, 371] on span "1" at bounding box center [73, 370] width 5 height 15
click at [108, 372] on span "1C" at bounding box center [104, 370] width 12 height 15
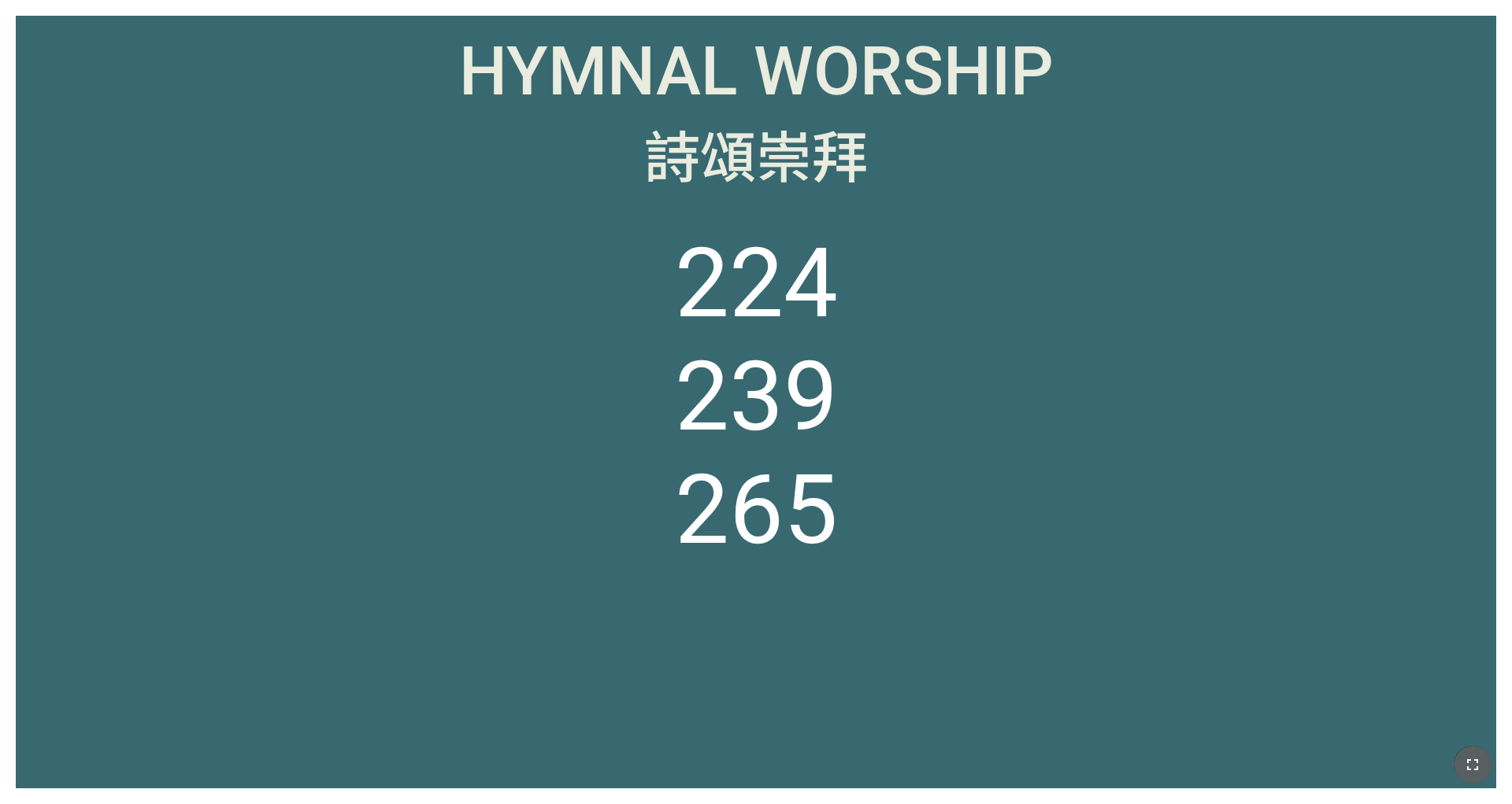
click at [1007, 628] on icon "button" at bounding box center [1473, 765] width 19 height 19
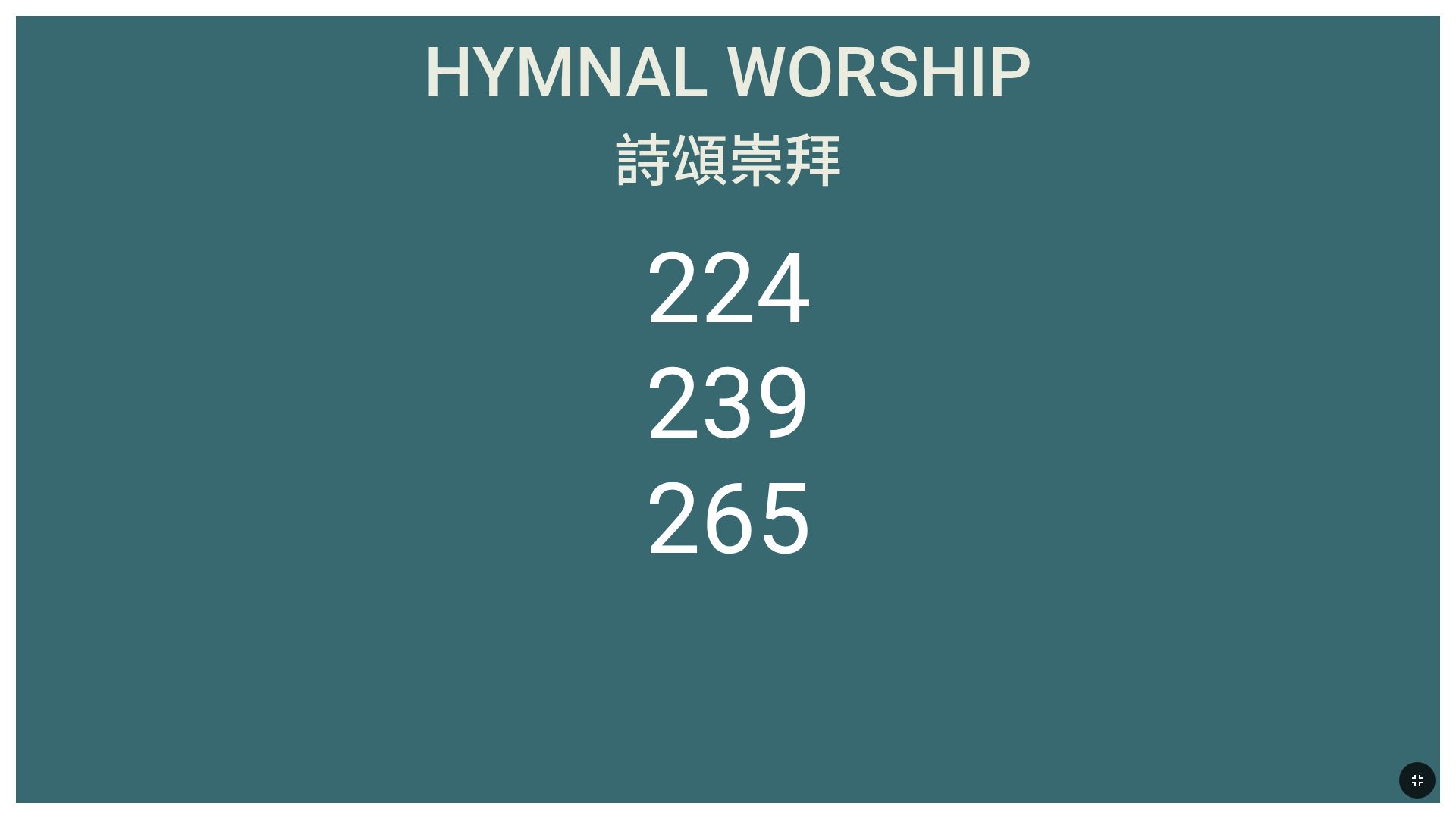
drag, startPoint x: 1424, startPoint y: 780, endPoint x: 1424, endPoint y: 736, distance: 44.0
click at [970, 606] on icon "button" at bounding box center [1418, 781] width 18 height 18
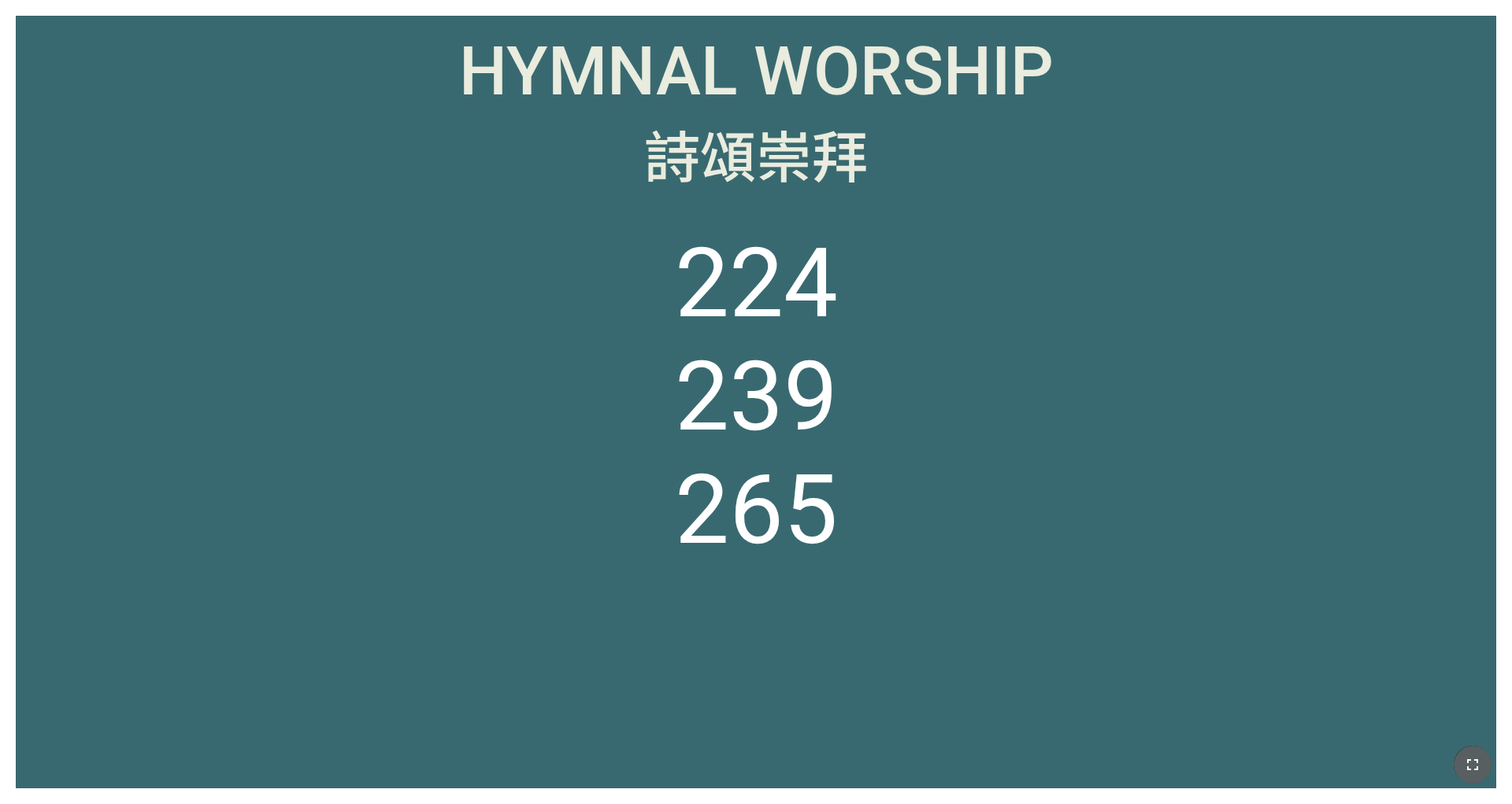
click at [1007, 628] on icon "button" at bounding box center [1473, 765] width 19 height 19
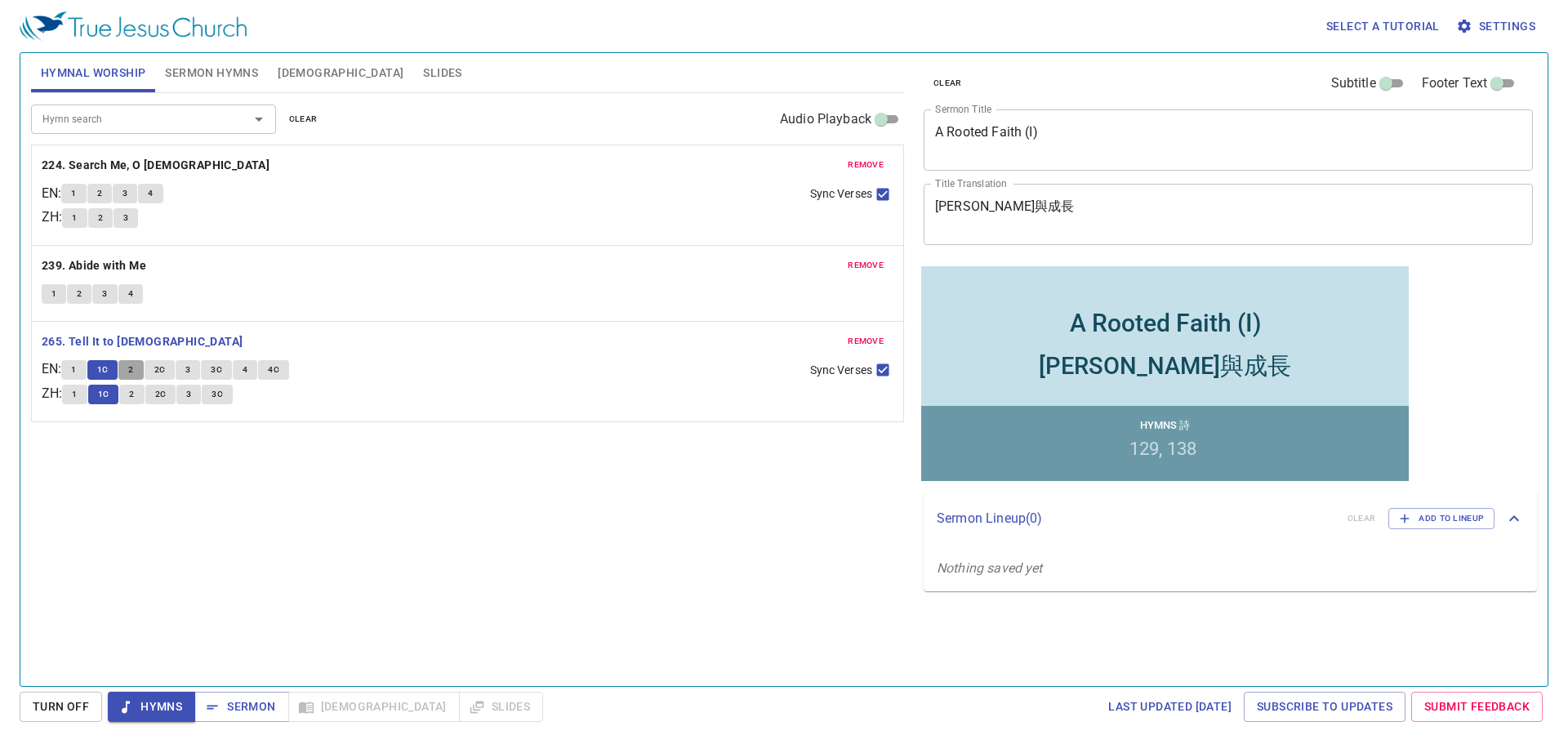
click at [140, 373] on button "2" at bounding box center [130, 370] width 25 height 20
click at [167, 395] on span "2C" at bounding box center [161, 395] width 12 height 15
click at [190, 369] on button "3" at bounding box center [187, 370] width 25 height 20
click at [230, 374] on button "3C" at bounding box center [216, 370] width 31 height 20
click at [227, 707] on span "Sermon" at bounding box center [241, 707] width 68 height 21
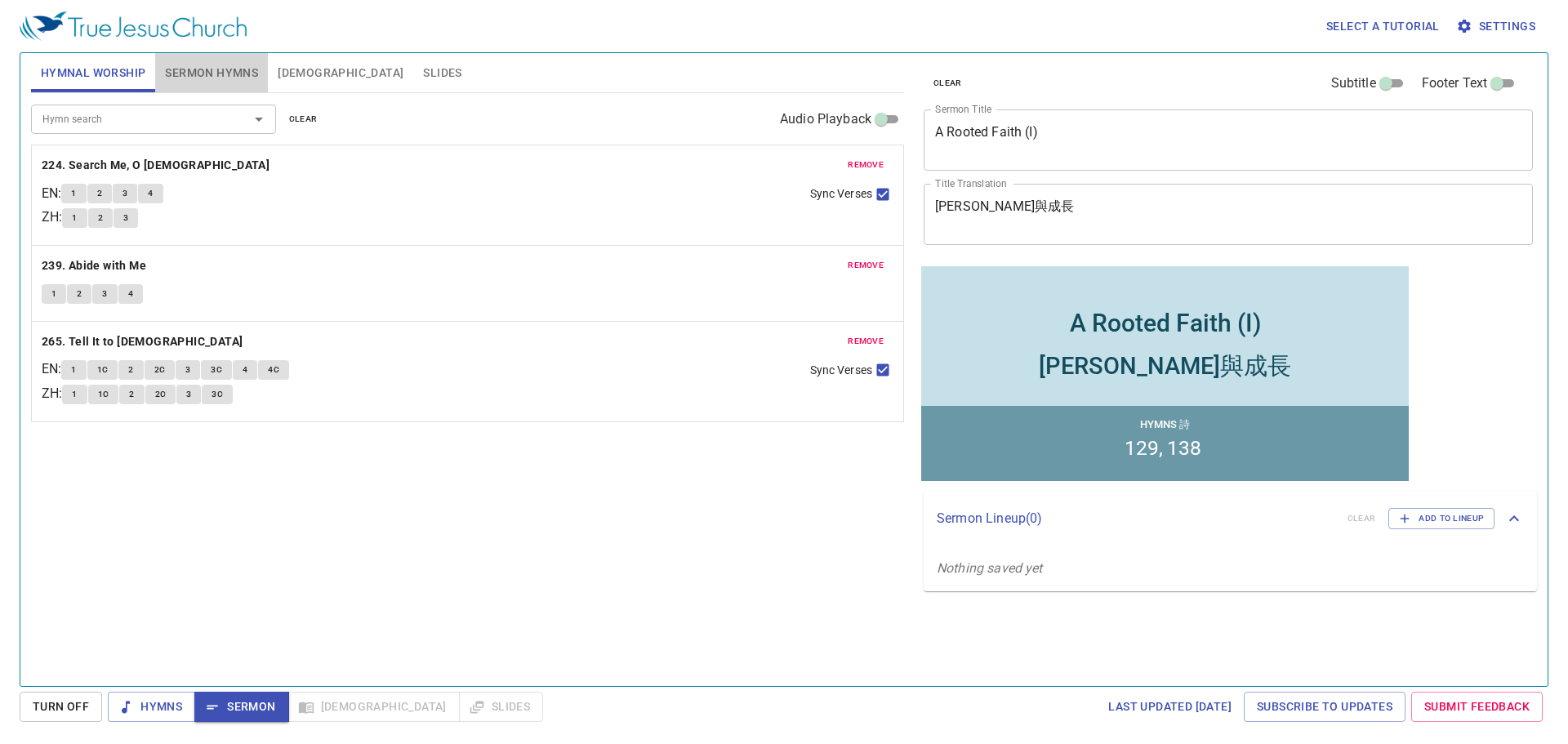
click at [254, 79] on span "Sermon Hymns" at bounding box center [211, 73] width 93 height 21
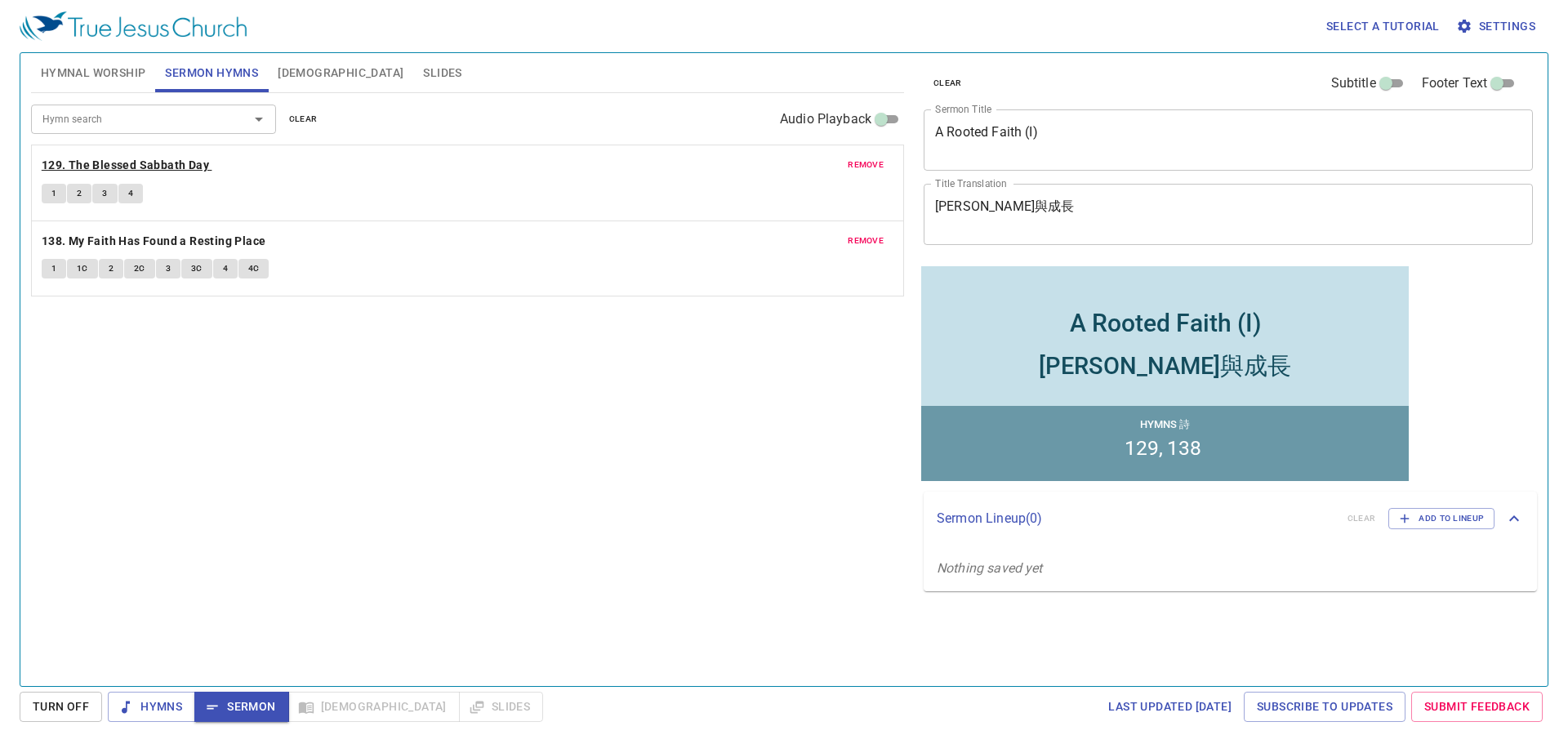
click at [119, 167] on b "129. The Blessed Sabbath Day" at bounding box center [125, 165] width 168 height 21
click at [58, 191] on button "1" at bounding box center [53, 193] width 25 height 20
click at [80, 192] on span "2" at bounding box center [79, 193] width 5 height 15
click at [106, 188] on span "3" at bounding box center [105, 193] width 5 height 15
click at [126, 193] on button "4" at bounding box center [130, 193] width 25 height 20
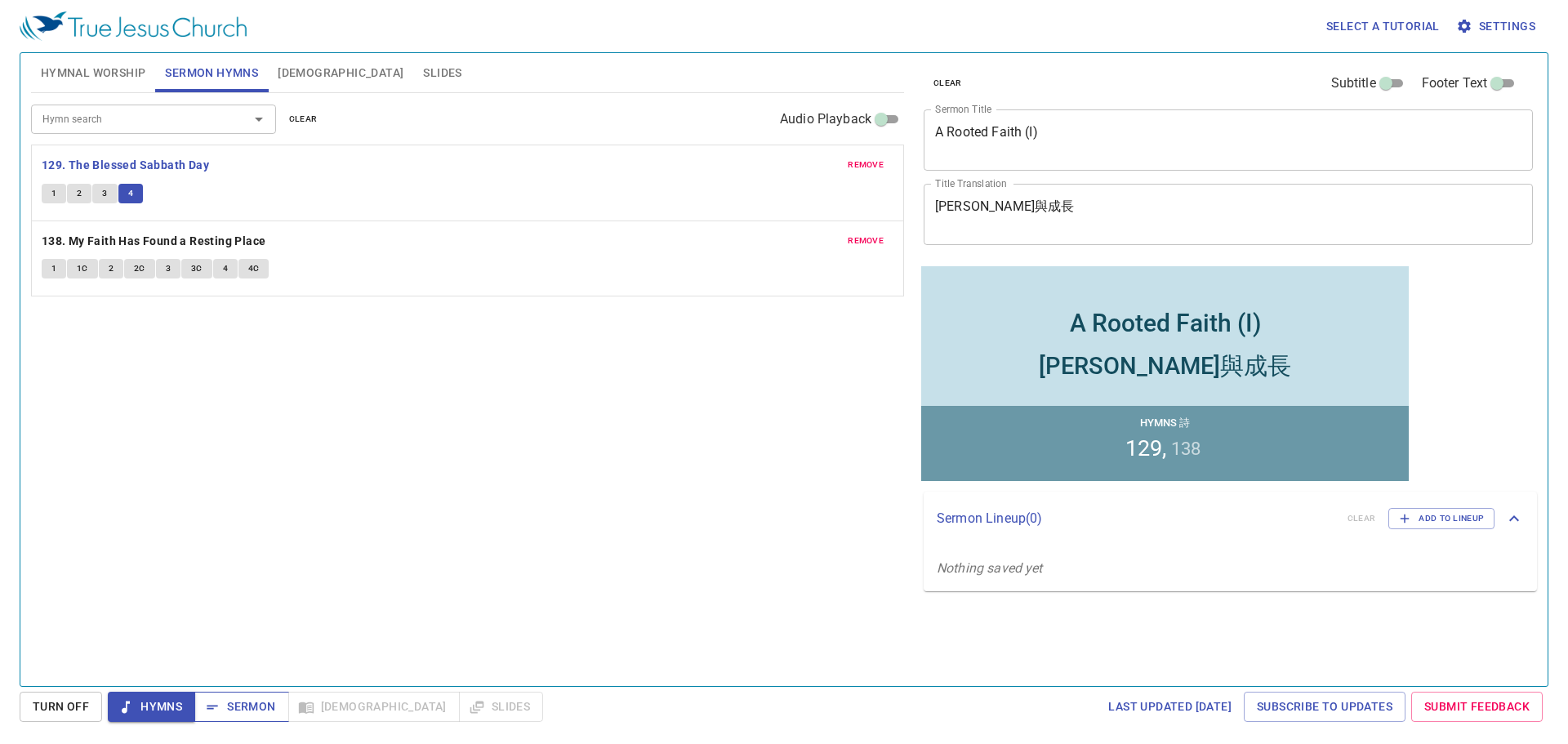
click at [229, 712] on span "Sermon" at bounding box center [241, 707] width 68 height 21
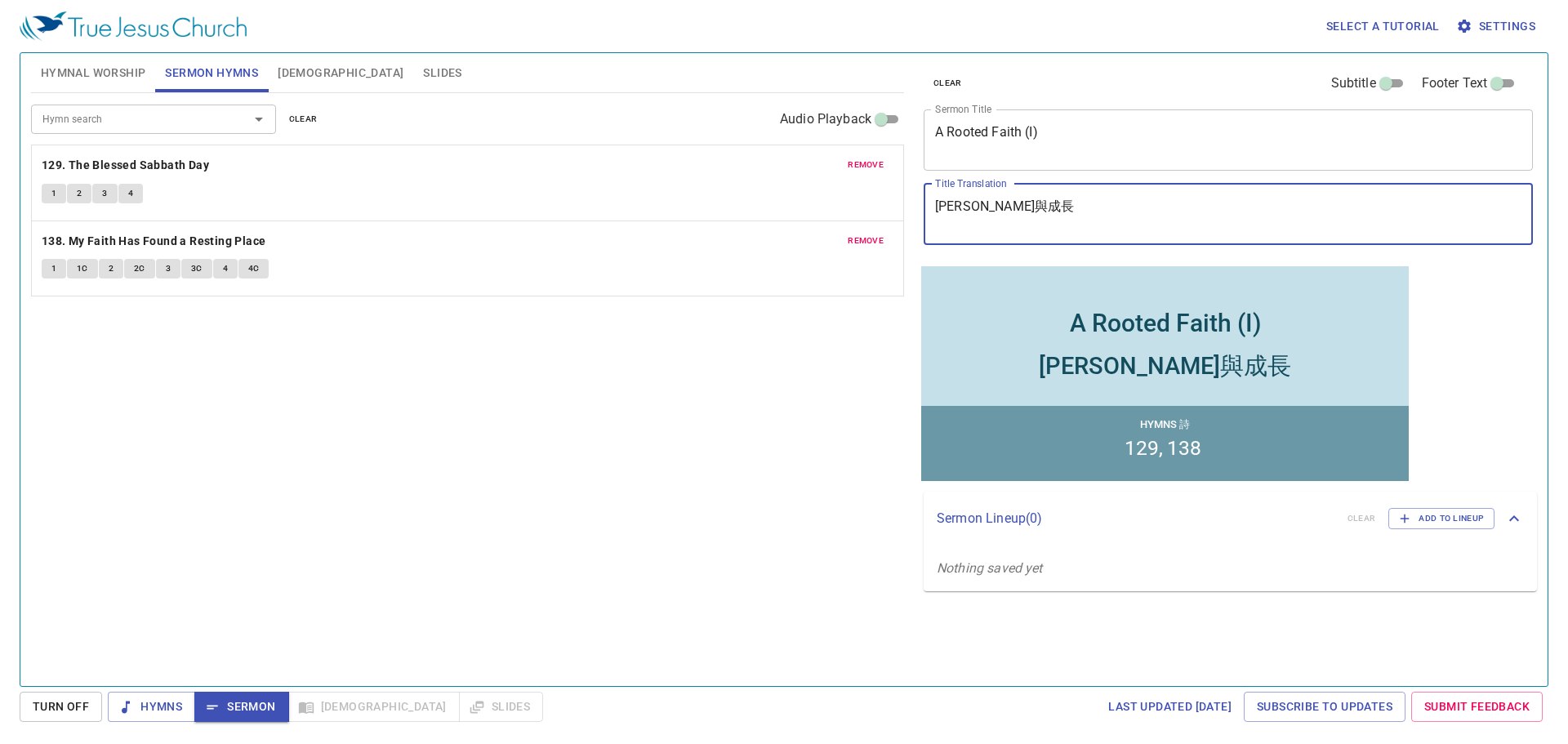
drag, startPoint x: 1015, startPoint y: 216, endPoint x: 865, endPoint y: 211, distance: 150.1
click at [865, 211] on div "Hymnal Worship Sermon Hymns Bible Slides Hymn search Hymn search clear Audio Pl…" at bounding box center [784, 363] width 1519 height 633
paste textarea "有根基的信仰"
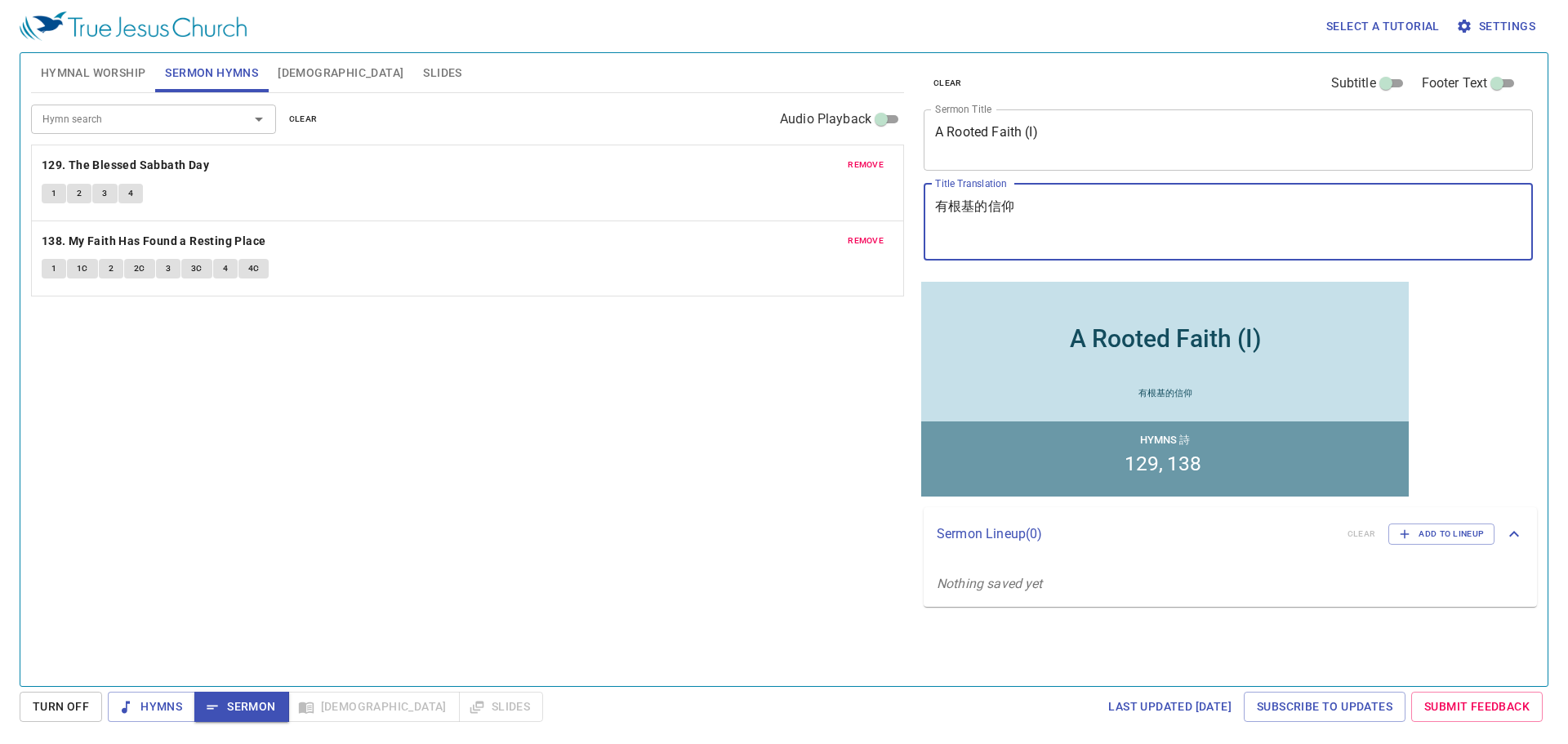
click at [930, 236] on div "有根基的信仰 x Title Translation" at bounding box center [1229, 222] width 609 height 77
click at [937, 240] on textarea "有根基的信仰" at bounding box center [1228, 221] width 587 height 46
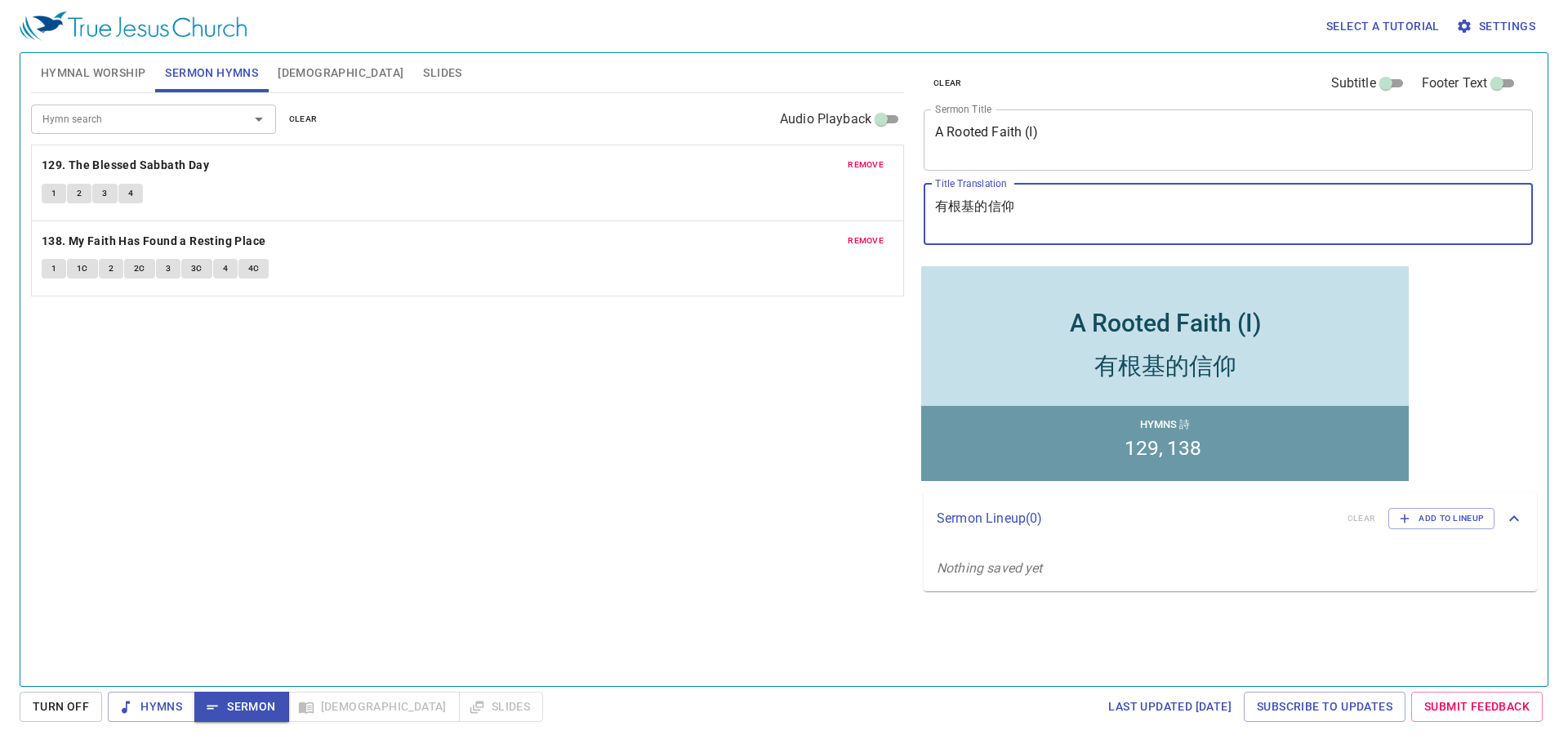
drag, startPoint x: 1034, startPoint y: 207, endPoint x: 872, endPoint y: 187, distance: 163.2
click at [872, 187] on div "Hymnal Worship Sermon Hymns Bible Slides Hymn search Hymn search clear Audio Pl…" at bounding box center [784, 363] width 1519 height 633
type textarea "有根基的信仰"
click at [617, 364] on div "Hymn search Hymn search clear Audio Playback remove 129. The Blessed Sabbath Da…" at bounding box center [466, 382] width 873 height 579
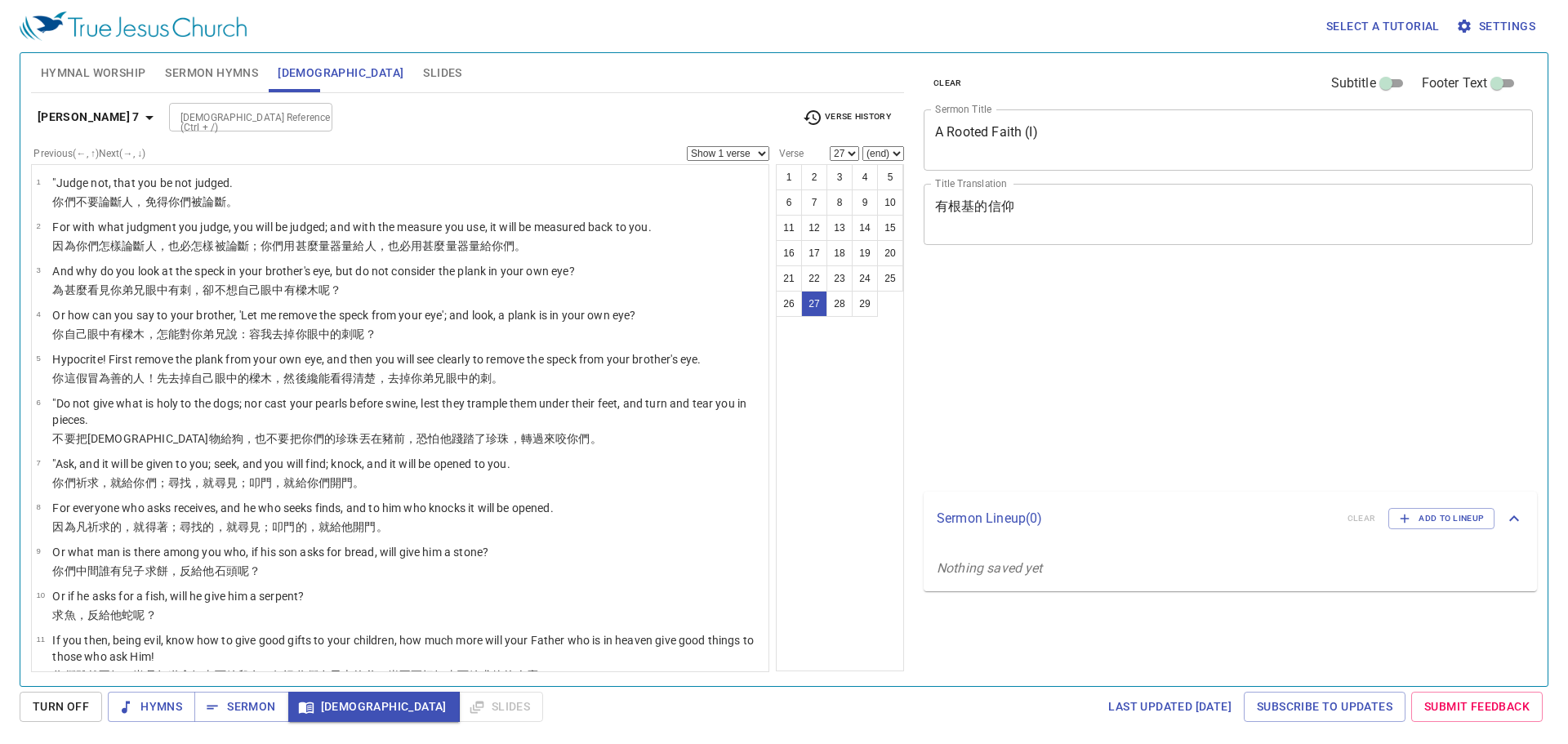
select select "27"
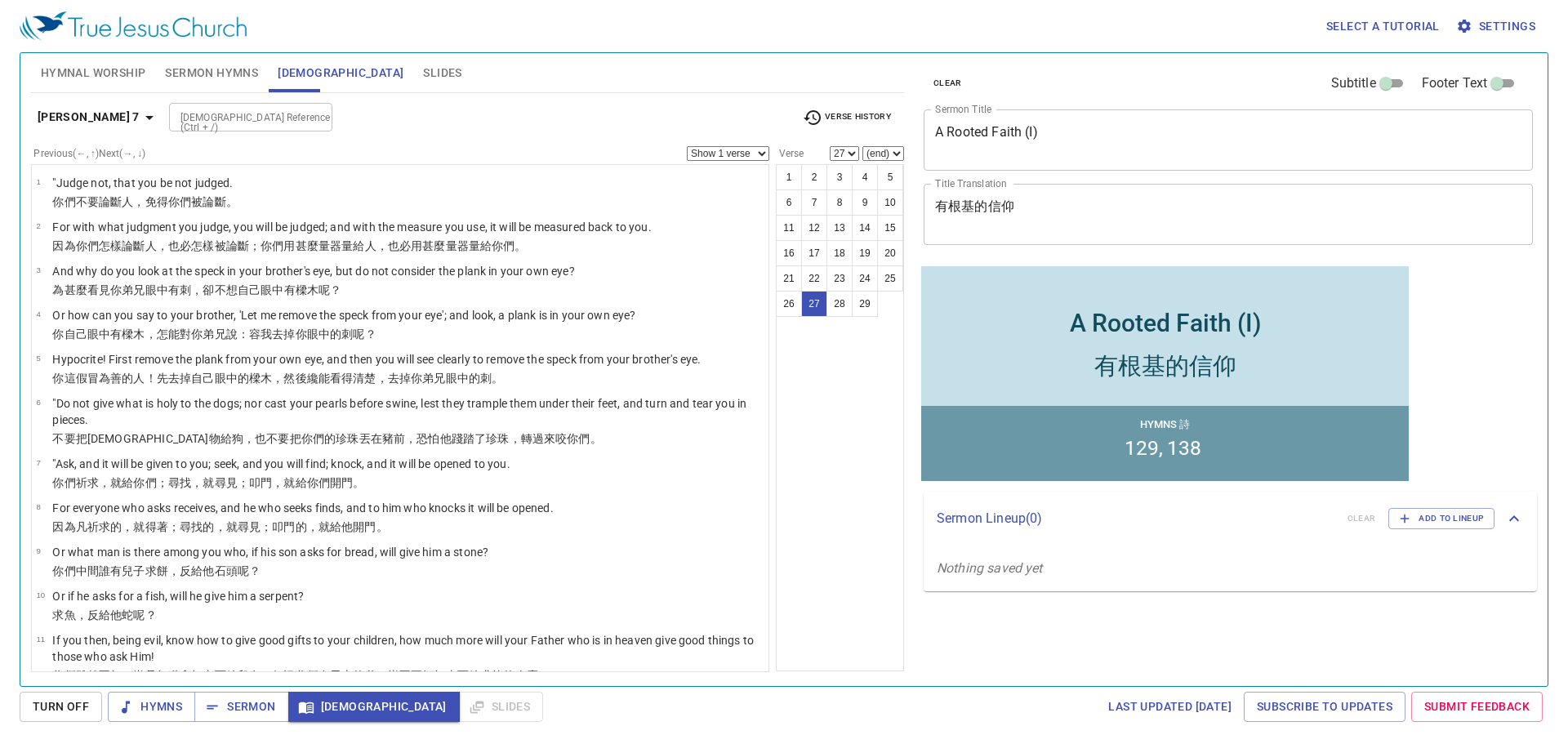
scroll to position [835, 0]
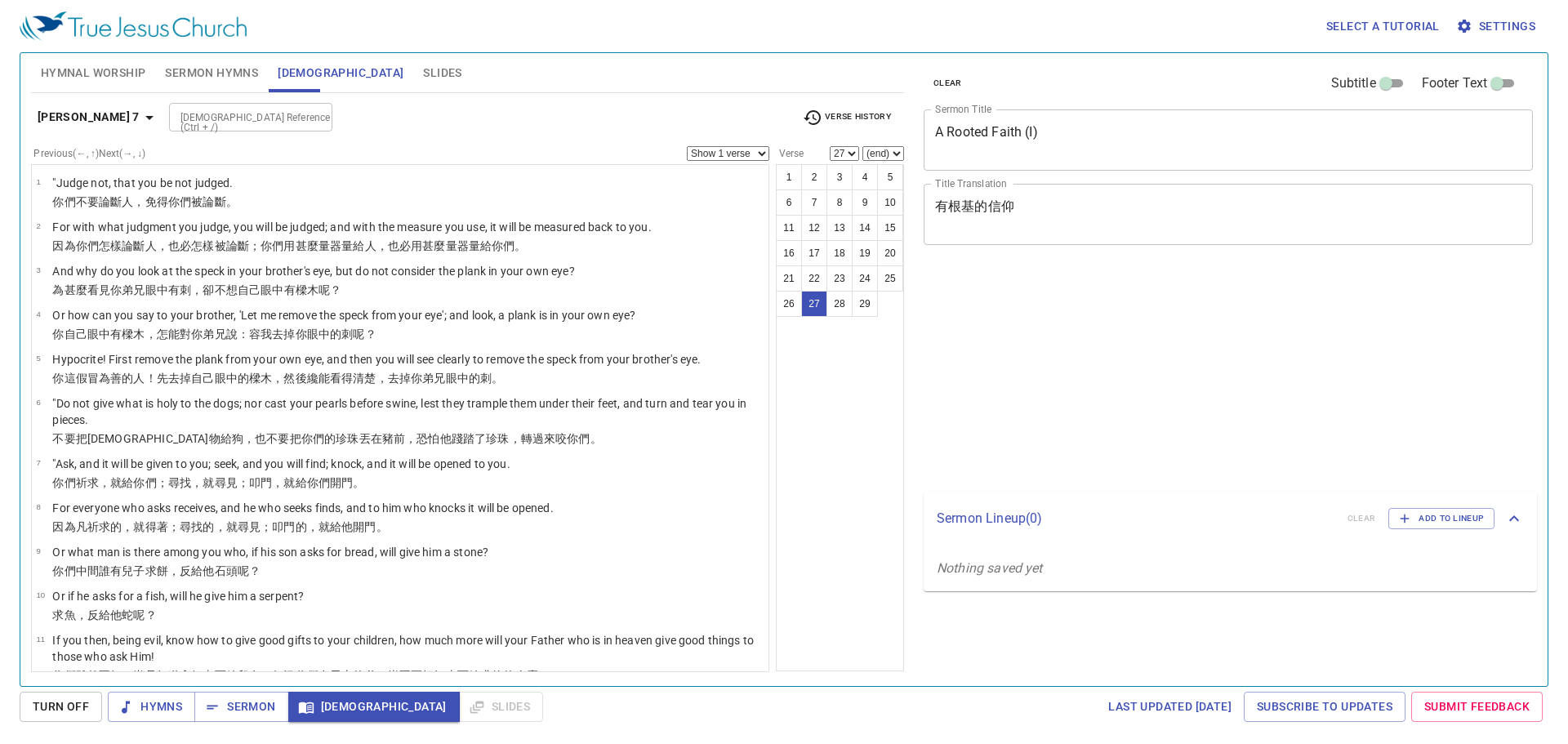
select select "27"
select select "24"
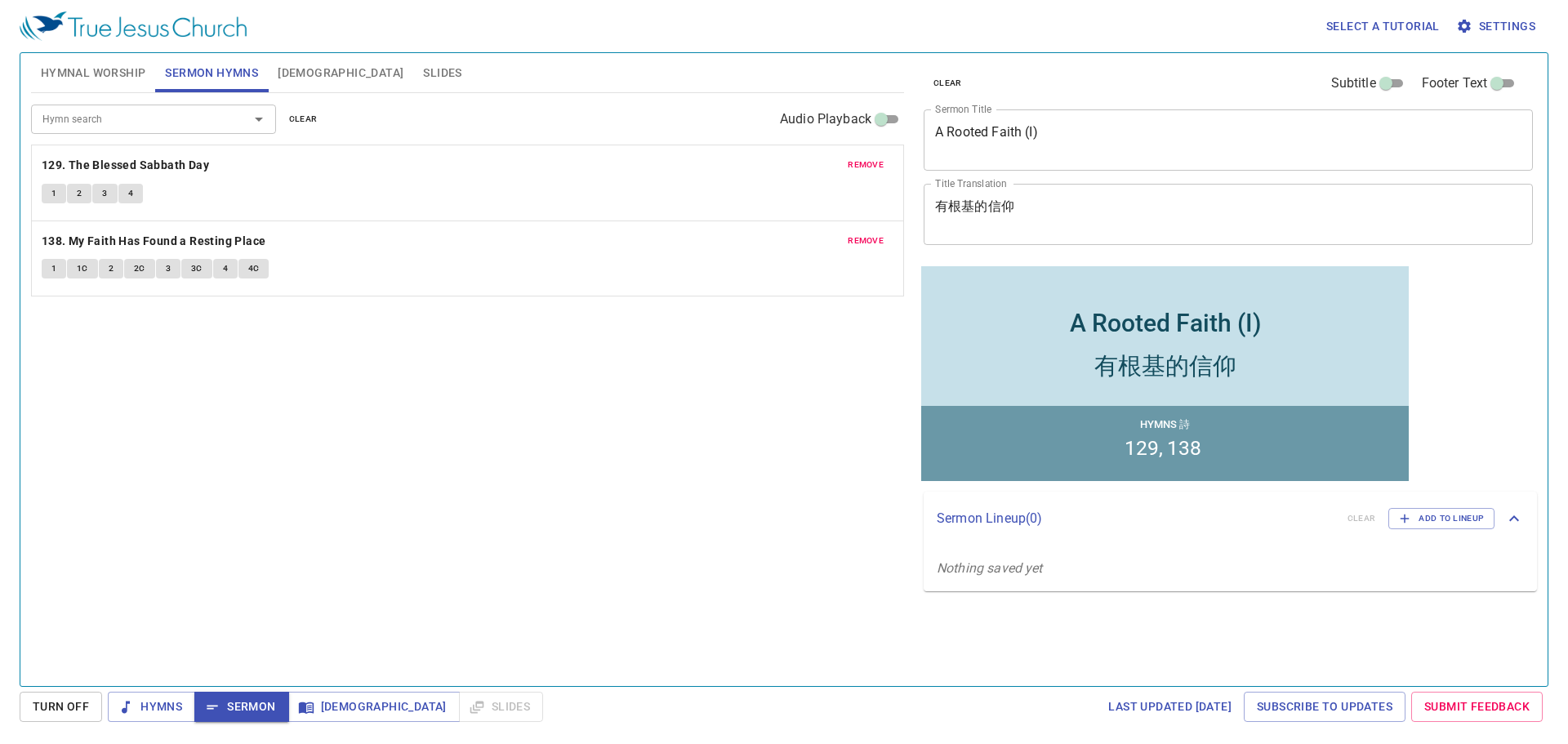
click at [423, 65] on span "Slides" at bounding box center [442, 73] width 38 height 21
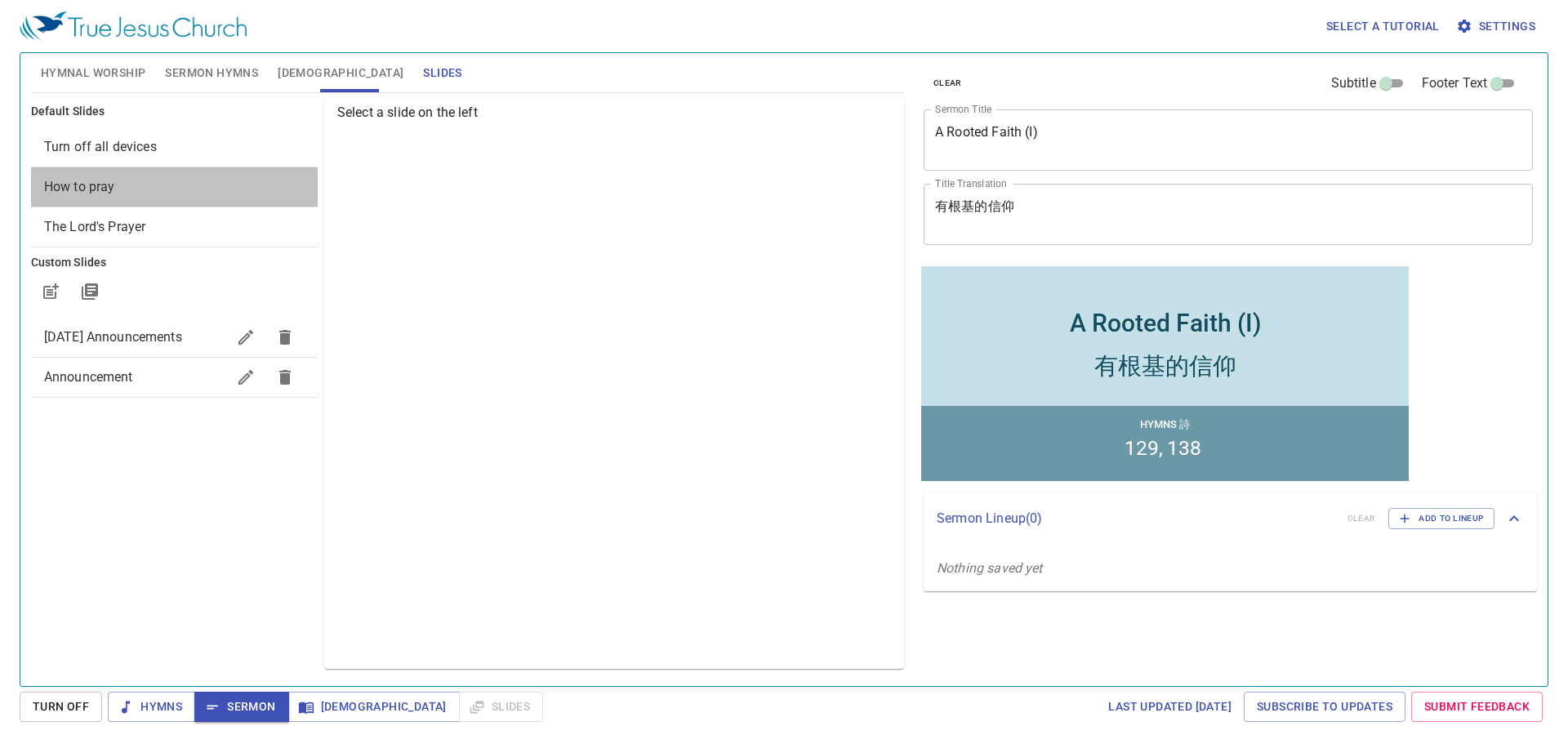
click at [103, 179] on span "How to pray" at bounding box center [80, 186] width 71 height 16
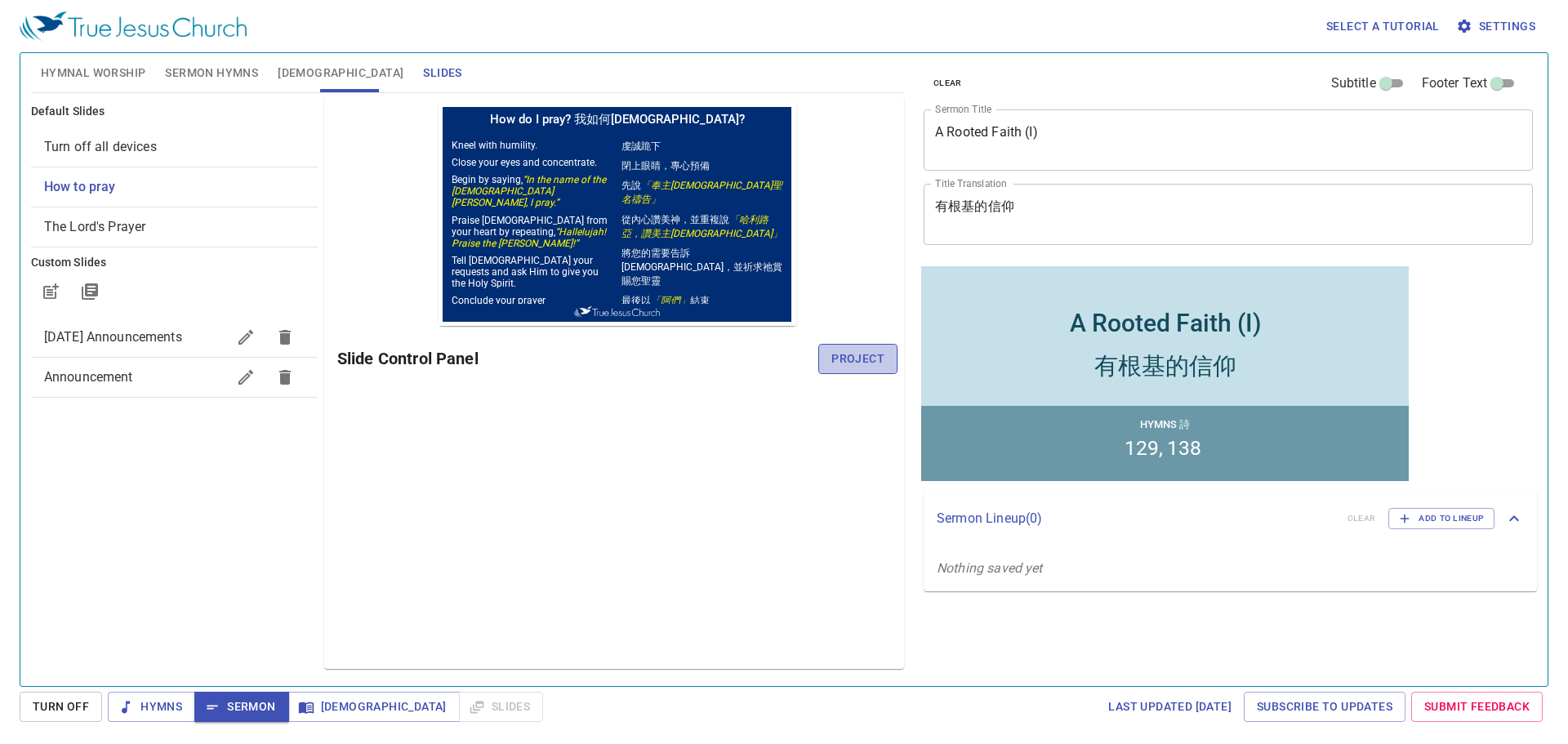
click at [853, 350] on span "Project" at bounding box center [858, 359] width 53 height 21
click at [682, 492] on div "Preview Only Slide Control Panel" at bounding box center [614, 383] width 580 height 573
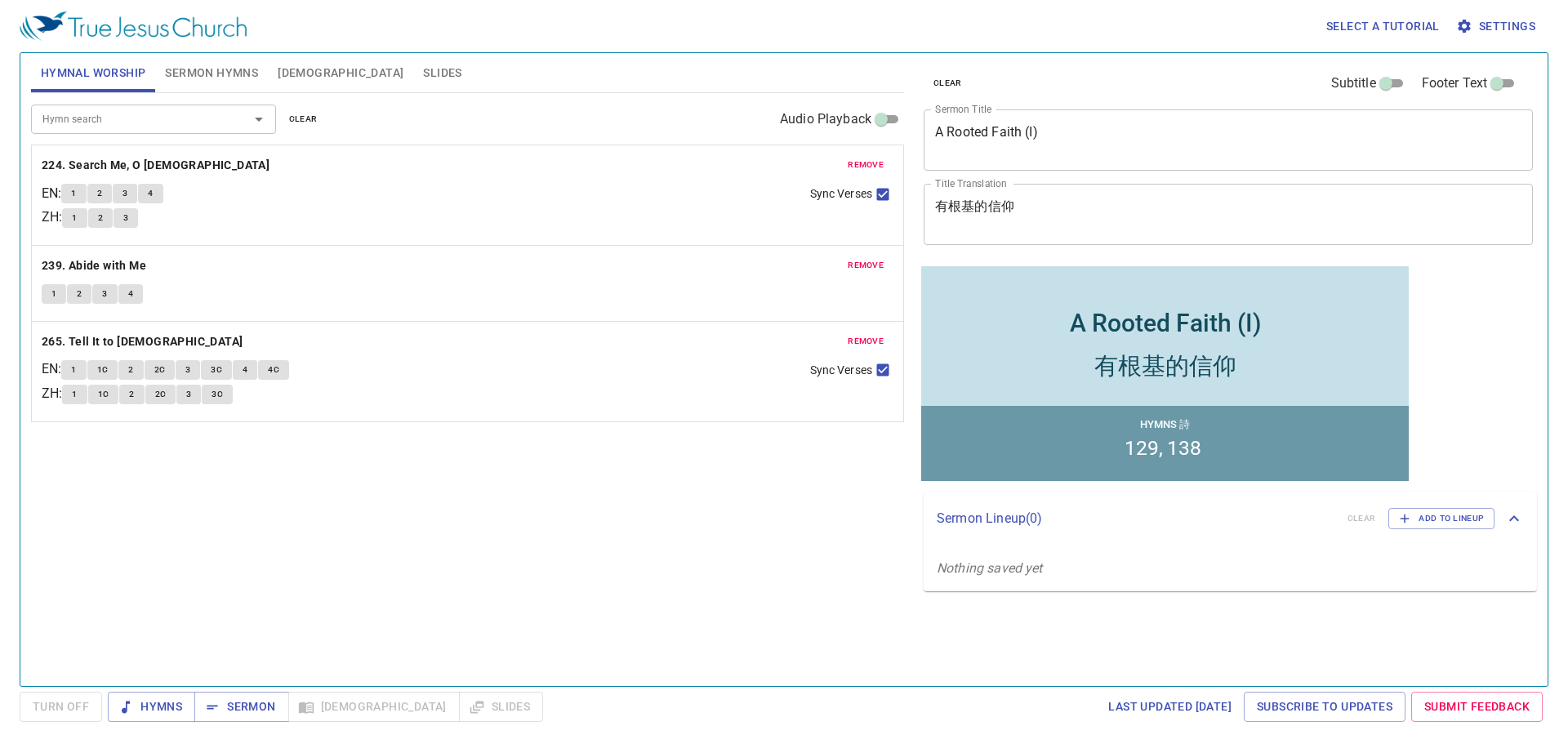
click at [414, 85] on div "Hymnal Worship Sermon Hymns [DEMOGRAPHIC_DATA] Slides" at bounding box center [466, 73] width 873 height 39
click at [423, 72] on span "Slides" at bounding box center [442, 73] width 38 height 21
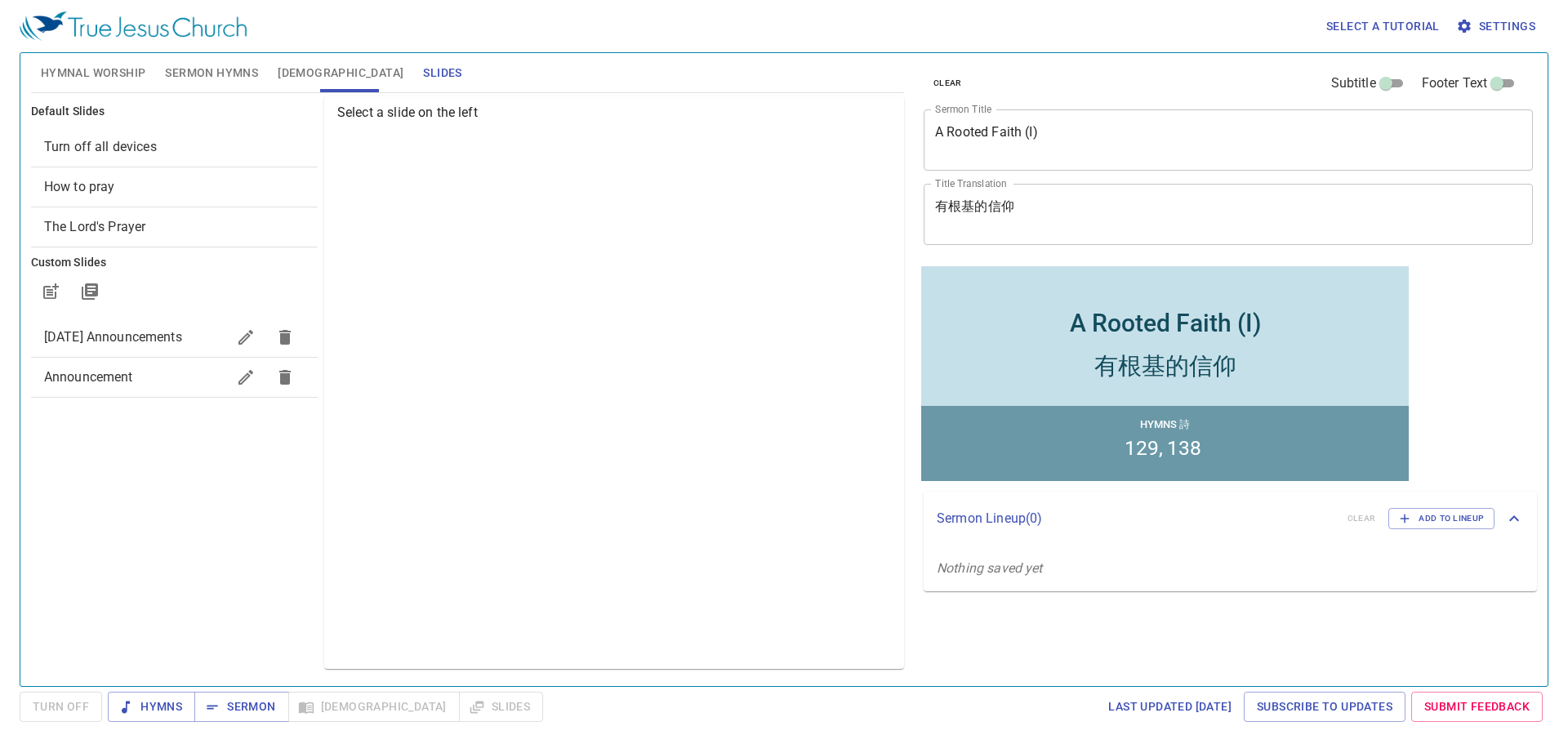
click at [130, 182] on span "How to pray" at bounding box center [175, 187] width 260 height 20
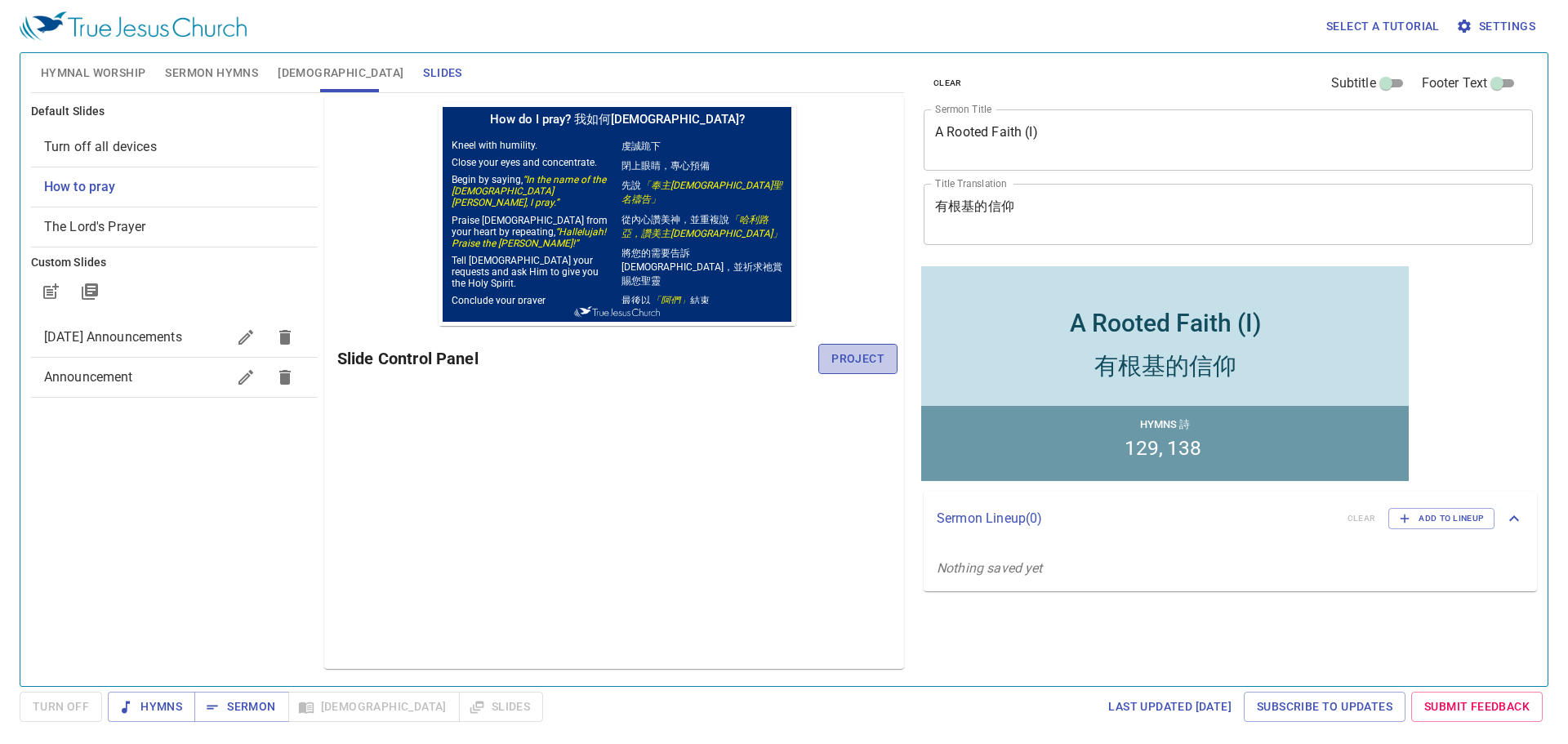
click at [853, 349] on span "Project" at bounding box center [858, 359] width 53 height 21
click at [251, 74] on span "Sermon Hymns" at bounding box center [211, 73] width 93 height 21
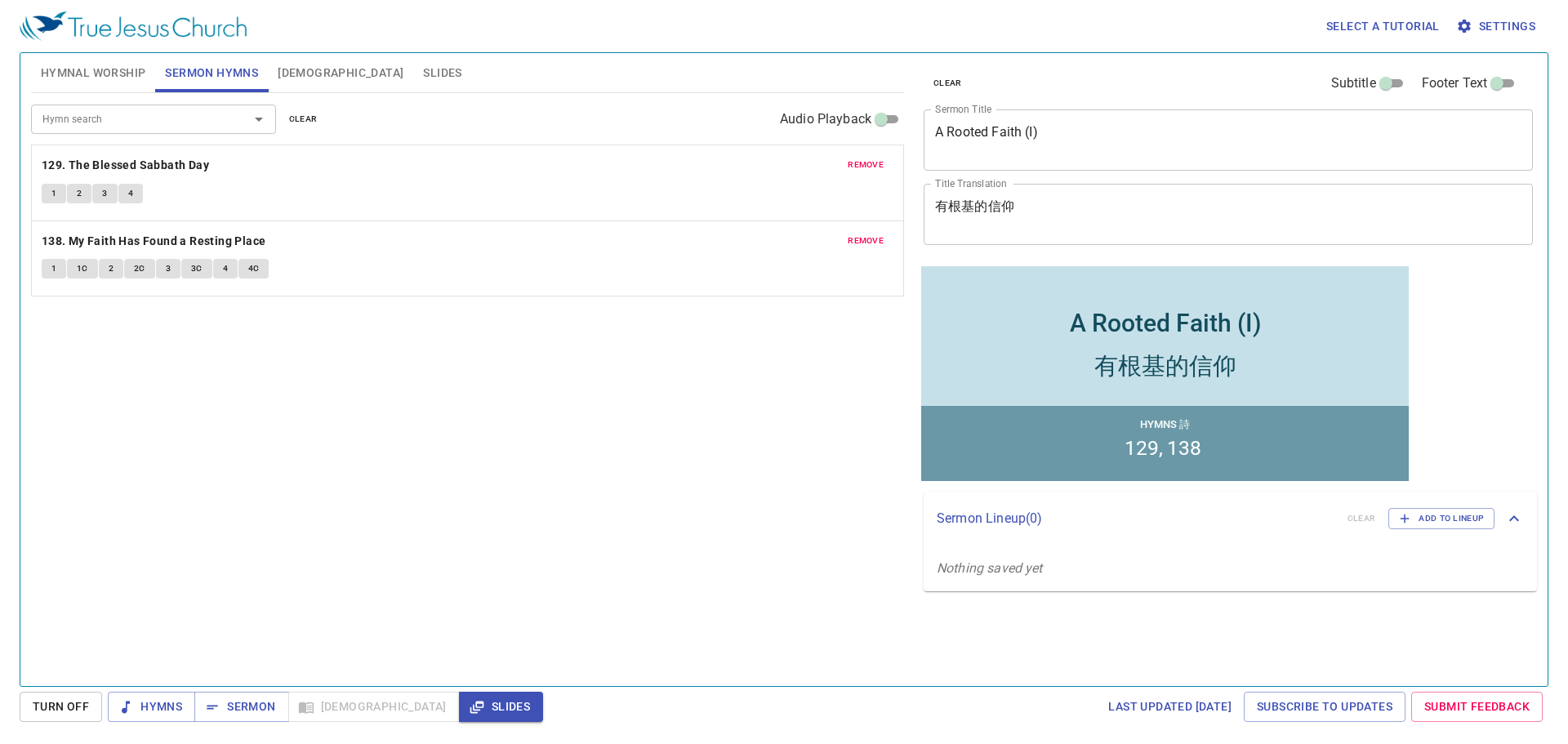
click at [79, 264] on span "1C" at bounding box center [83, 268] width 12 height 15
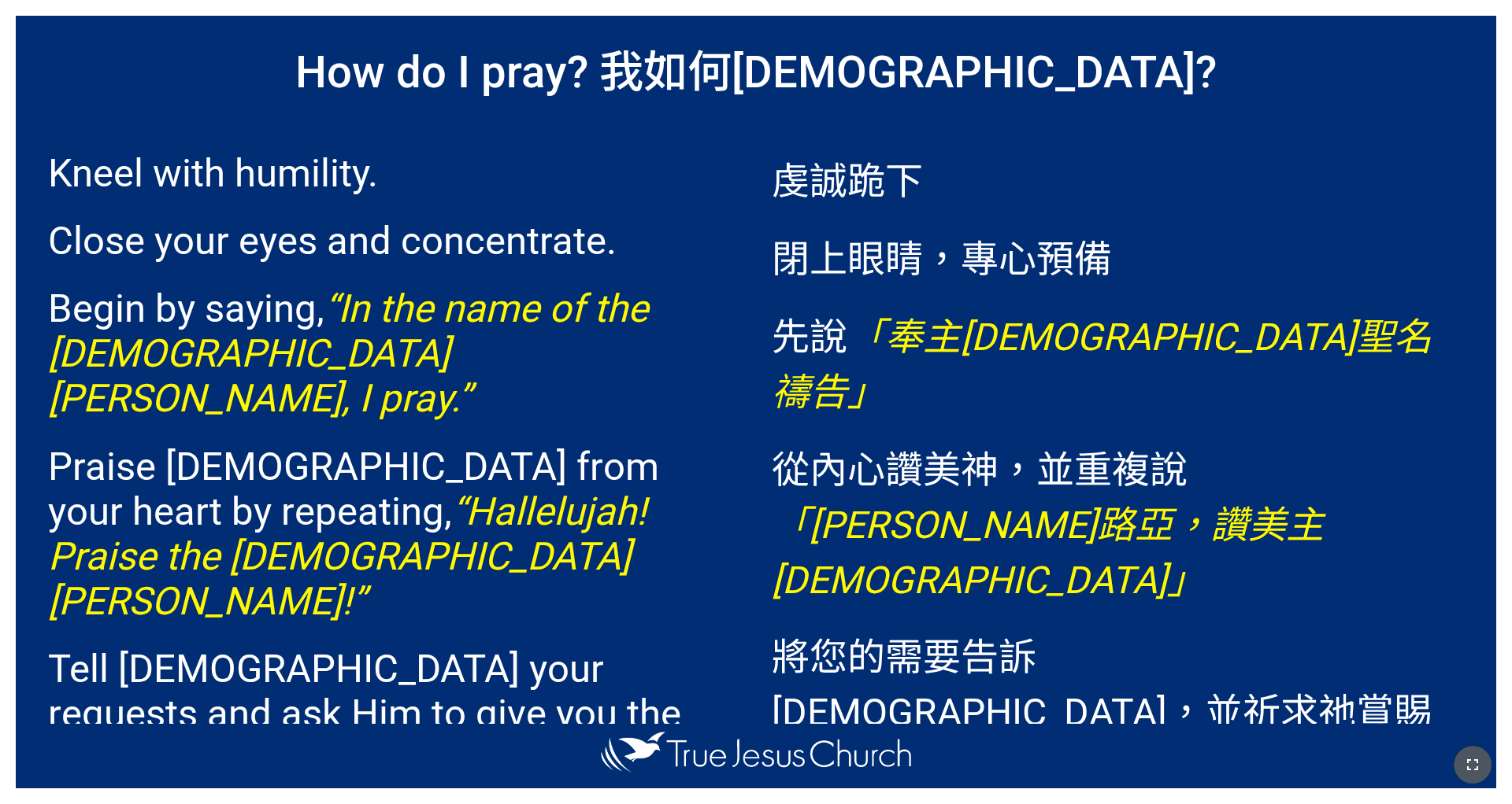
click at [1007, 628] on icon "button" at bounding box center [1473, 765] width 19 height 19
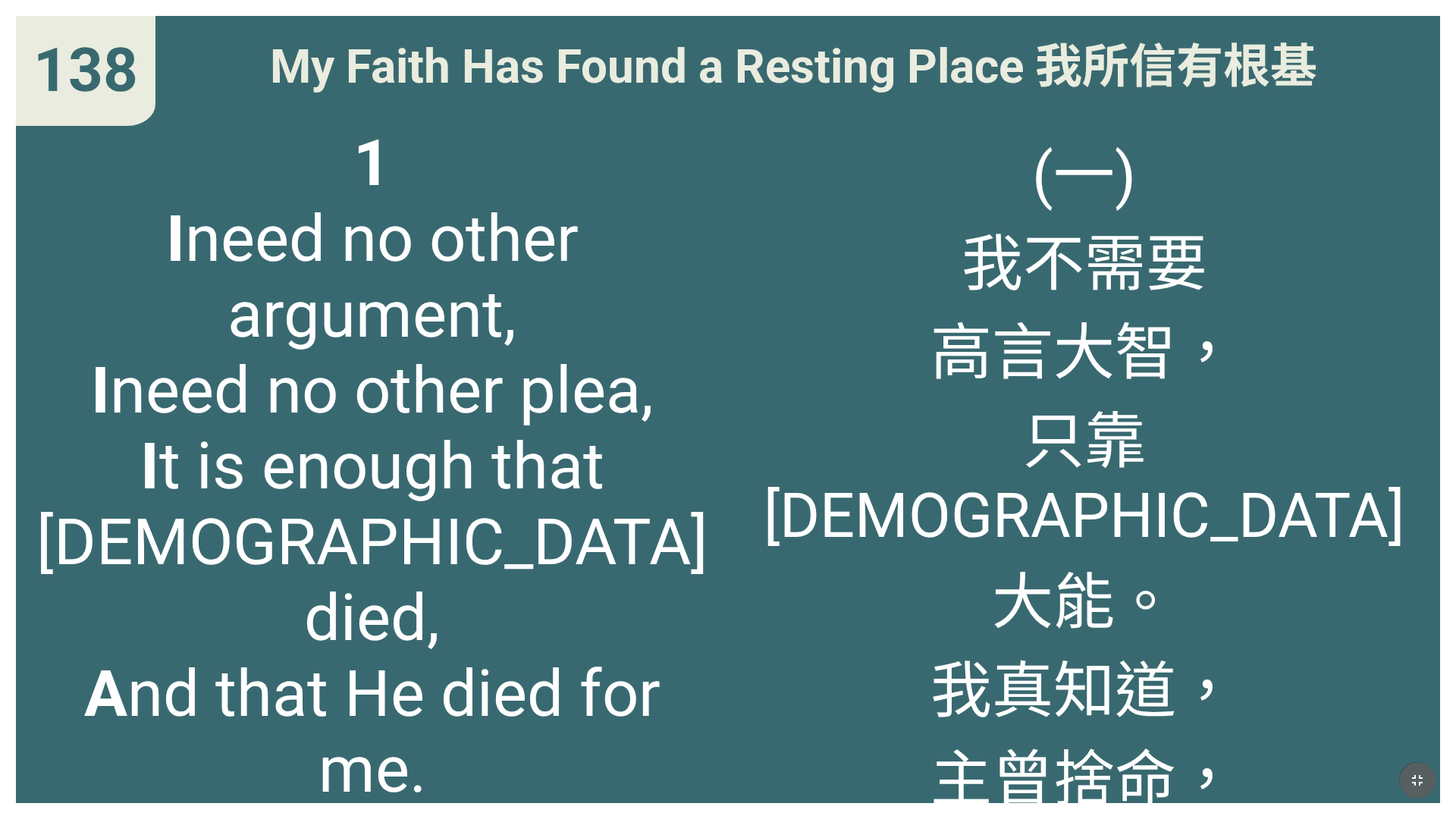
click at [970, 606] on icon "button" at bounding box center [1418, 781] width 11 height 11
